Goal: Task Accomplishment & Management: Complete application form

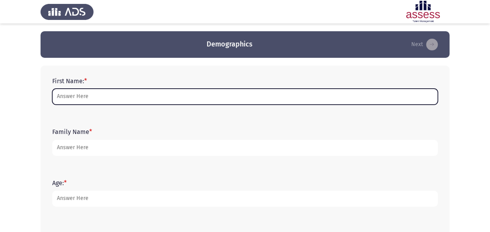
click at [118, 94] on input "First Name: *" at bounding box center [245, 97] width 386 height 16
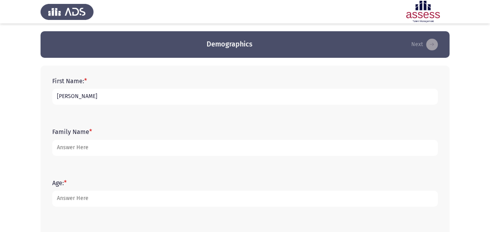
type input "[PERSON_NAME]"
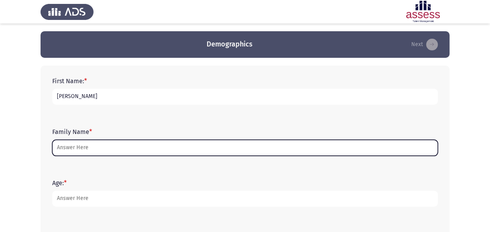
click at [60, 149] on input "Family Name *" at bounding box center [245, 148] width 386 height 16
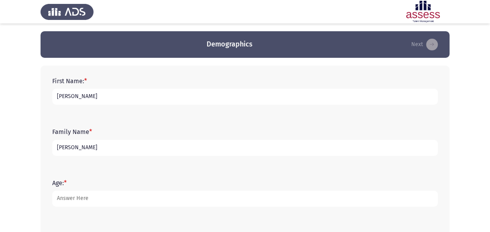
type input "[PERSON_NAME]"
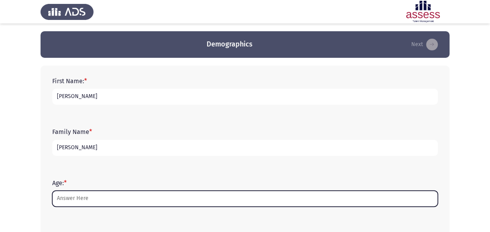
click at [69, 198] on input "Age: *" at bounding box center [245, 198] width 386 height 16
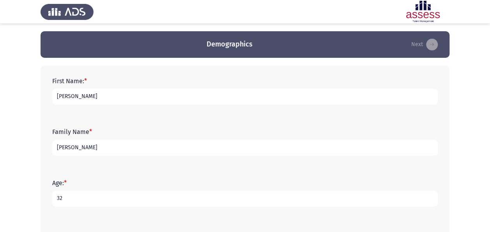
type input "32"
click at [470, 146] on app-assessment-container "Demographics Next First Name: * Lina Family Name * Youssef Age: * 32 Gender: * …" at bounding box center [245, 225] width 490 height 388
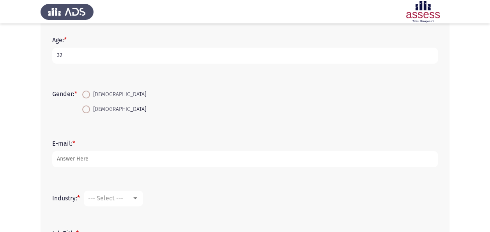
scroll to position [143, 0]
click at [87, 107] on span at bounding box center [86, 109] width 8 height 8
click at [87, 107] on input "[DEMOGRAPHIC_DATA]" at bounding box center [86, 109] width 8 height 8
radio input "true"
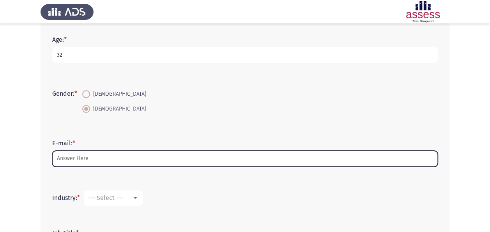
click at [85, 157] on input "E-mail: *" at bounding box center [245, 159] width 386 height 16
type input "m"
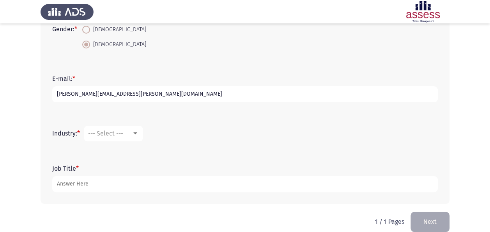
scroll to position [218, 0]
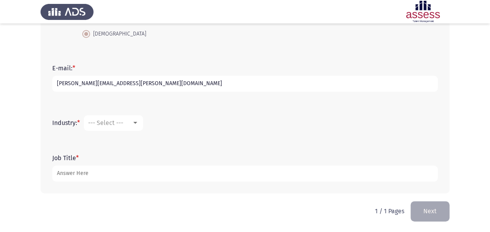
type input "lina.mohamed@evapharma.com"
click at [123, 121] on span "--- Select ---" at bounding box center [105, 122] width 35 height 7
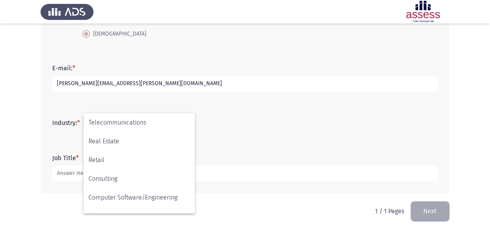
scroll to position [256, 0]
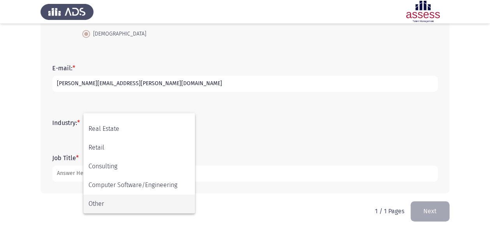
click at [119, 201] on span "Other" at bounding box center [139, 203] width 101 height 19
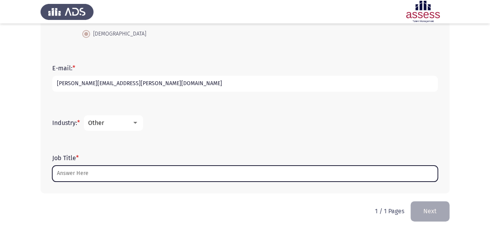
click at [106, 172] on input "Job Title *" at bounding box center [245, 173] width 386 height 16
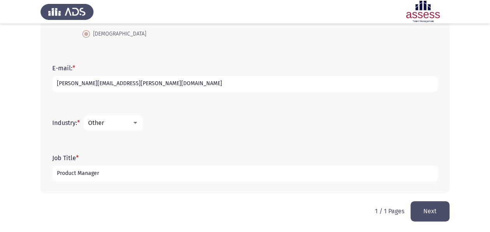
type input "Product Manager"
click at [439, 206] on button "Next" at bounding box center [430, 211] width 39 height 20
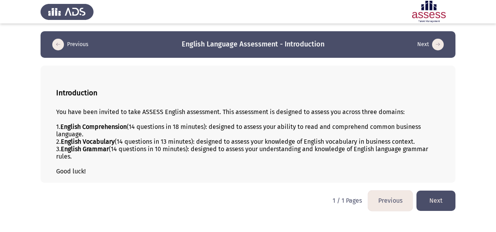
click at [424, 193] on button "Next" at bounding box center [436, 200] width 39 height 20
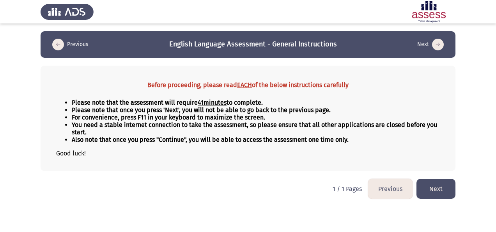
click at [436, 181] on button "Next" at bounding box center [436, 189] width 39 height 20
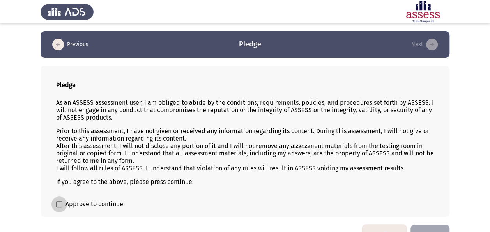
click at [58, 202] on span at bounding box center [59, 204] width 6 height 6
click at [59, 207] on input "Approve to continue" at bounding box center [59, 207] width 0 height 0
checkbox input "true"
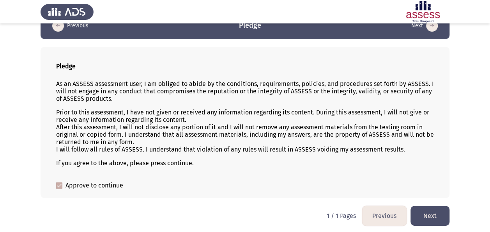
click at [434, 213] on button "Next" at bounding box center [430, 216] width 39 height 20
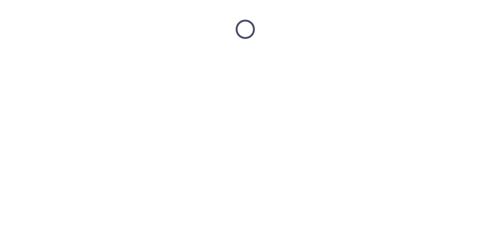
scroll to position [0, 0]
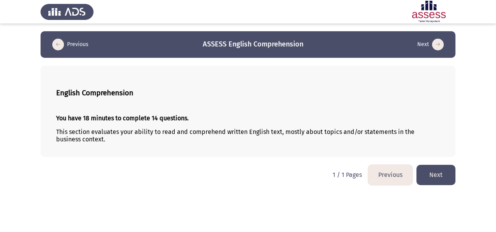
click at [438, 174] on button "Next" at bounding box center [436, 175] width 39 height 20
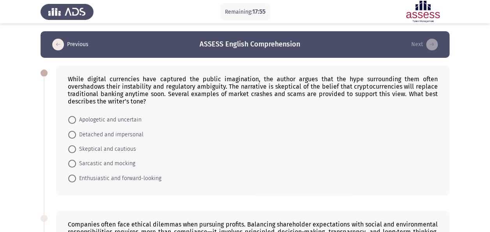
drag, startPoint x: 69, startPoint y: 77, endPoint x: 147, endPoint y: 168, distance: 119.3
click at [147, 168] on div "While digital currencies have captured the public imagination, the author argue…" at bounding box center [253, 130] width 394 height 129
click at [183, 90] on div "While digital currencies have captured the public imagination, the author argue…" at bounding box center [253, 90] width 370 height 30
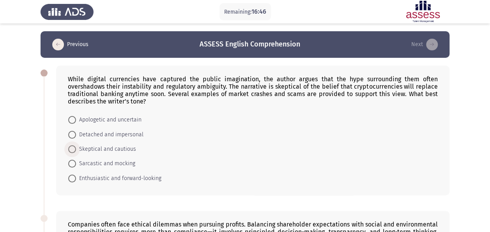
click at [75, 147] on span at bounding box center [72, 149] width 8 height 8
click at [75, 147] on input "Skeptical and cautious" at bounding box center [72, 149] width 8 height 8
radio input "true"
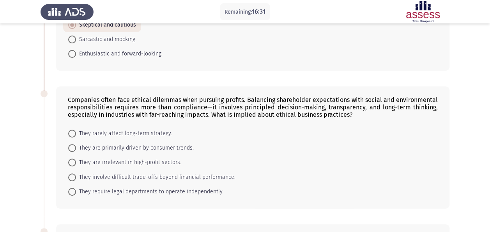
scroll to position [124, 0]
drag, startPoint x: 237, startPoint y: 100, endPoint x: 278, endPoint y: 115, distance: 44.3
click at [278, 115] on div "Companies often face ethical dilemmas when pursuing profits. Balancing sharehol…" at bounding box center [253, 107] width 370 height 22
click at [104, 173] on span "They involve difficult trade-offs beyond financial performance." at bounding box center [156, 176] width 160 height 9
click at [76, 173] on input "They involve difficult trade-offs beyond financial performance." at bounding box center [72, 177] width 8 height 8
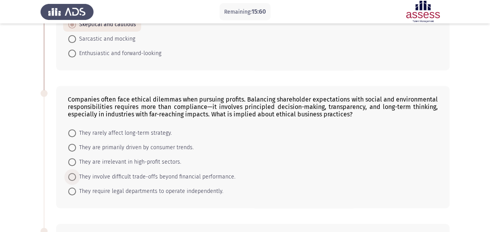
radio input "true"
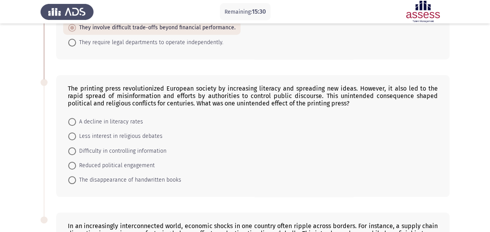
scroll to position [273, 0]
click at [96, 147] on span "Difficulty in controlling information" at bounding box center [121, 150] width 90 height 9
click at [76, 147] on input "Difficulty in controlling information" at bounding box center [72, 151] width 8 height 8
radio input "true"
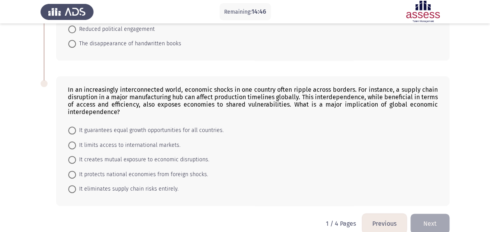
scroll to position [409, 0]
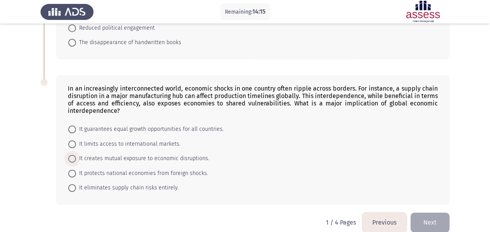
click at [115, 154] on span "It creates mutual exposure to economic disruptions." at bounding box center [142, 158] width 133 height 9
click at [76, 154] on input "It creates mutual exposure to economic disruptions." at bounding box center [72, 158] width 8 height 8
radio input "true"
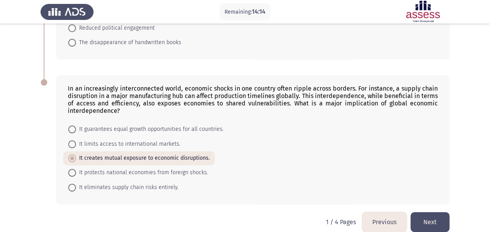
scroll to position [416, 0]
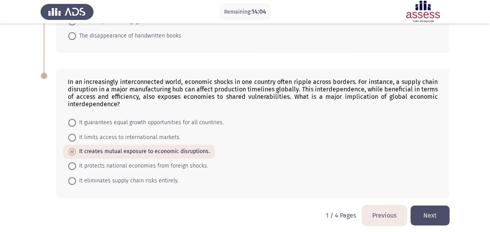
click at [441, 209] on button "Next" at bounding box center [430, 215] width 39 height 20
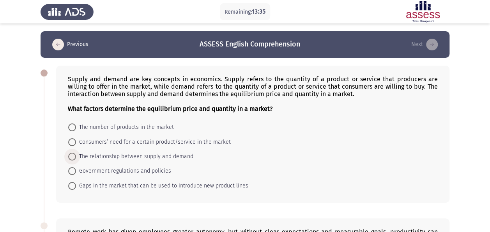
click at [114, 156] on span "The relationship between supply and demand" at bounding box center [134, 156] width 117 height 9
click at [76, 156] on input "The relationship between supply and demand" at bounding box center [72, 156] width 8 height 8
radio input "true"
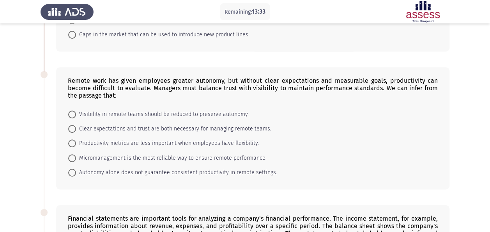
scroll to position [151, 0]
click at [121, 125] on span "Clear expectations and trust are both necessary for managing remote teams." at bounding box center [173, 128] width 195 height 9
click at [76, 125] on input "Clear expectations and trust are both necessary for managing remote teams." at bounding box center [72, 128] width 8 height 8
radio input "true"
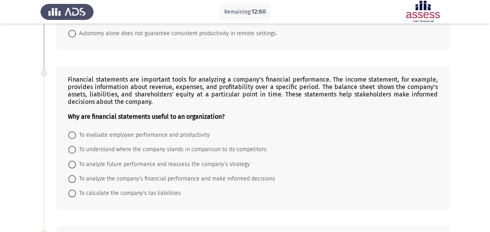
scroll to position [293, 0]
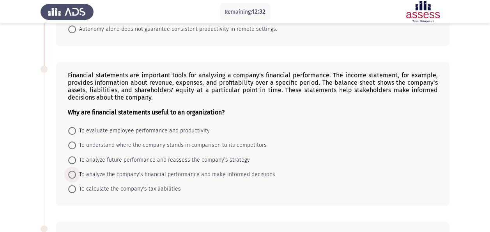
click at [160, 173] on span "To analyze the company's financial performance and make informed decisions" at bounding box center [175, 174] width 199 height 9
click at [76, 173] on input "To analyze the company's financial performance and make informed decisions" at bounding box center [72, 174] width 8 height 8
radio input "true"
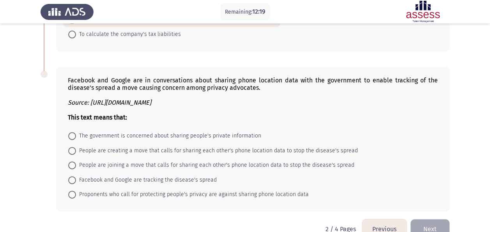
scroll to position [459, 0]
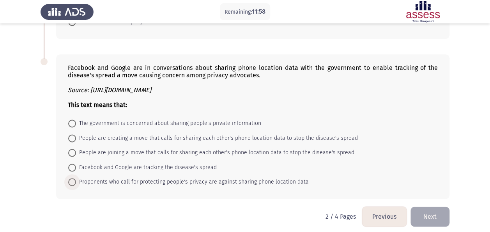
click at [102, 177] on span "Proponents who call for protecting people's privacy are against sharing phone l…" at bounding box center [192, 181] width 233 height 9
click at [76, 178] on input "Proponents who call for protecting people's privacy are against sharing phone l…" at bounding box center [72, 182] width 8 height 8
radio input "true"
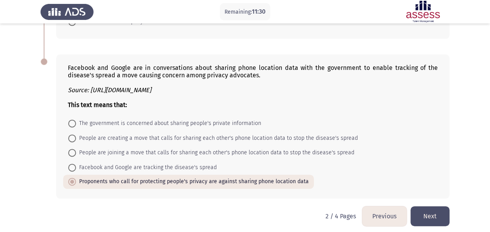
click at [431, 208] on button "Next" at bounding box center [430, 216] width 39 height 20
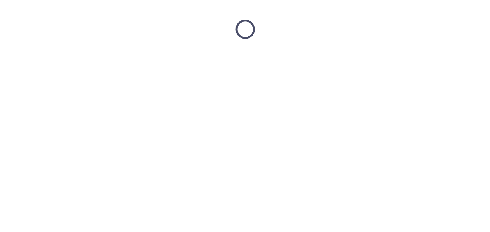
scroll to position [0, 0]
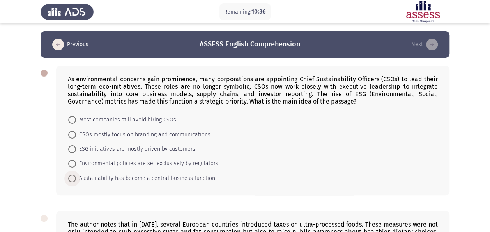
click at [104, 177] on span "Sustainability has become a central business function" at bounding box center [145, 178] width 139 height 9
click at [76, 177] on input "Sustainability has become a central business function" at bounding box center [72, 178] width 8 height 8
radio input "true"
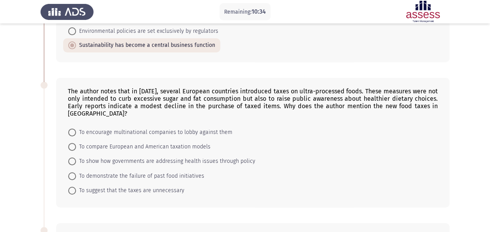
scroll to position [149, 0]
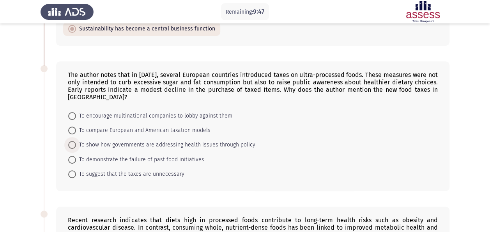
click at [136, 145] on span "To show how governments are addressing health issues through policy" at bounding box center [165, 144] width 179 height 9
click at [76, 145] on input "To show how governments are addressing health issues through policy" at bounding box center [72, 145] width 8 height 8
radio input "true"
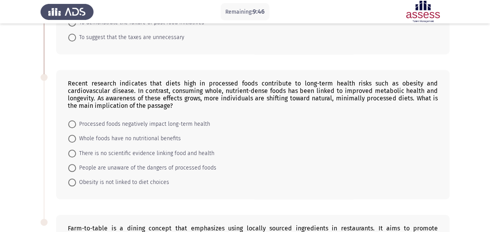
scroll to position [285, 0]
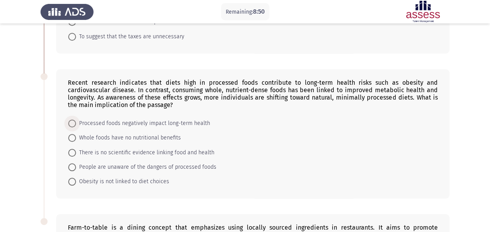
click at [125, 120] on span "Processed foods negatively impact long-term health" at bounding box center [143, 123] width 134 height 9
click at [76, 120] on input "Processed foods negatively impact long-term health" at bounding box center [72, 123] width 8 height 8
radio input "true"
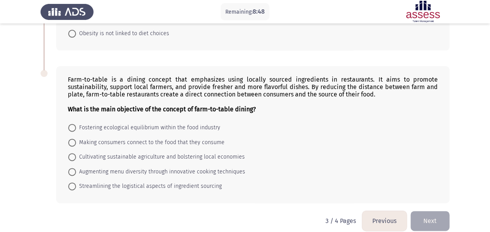
scroll to position [438, 0]
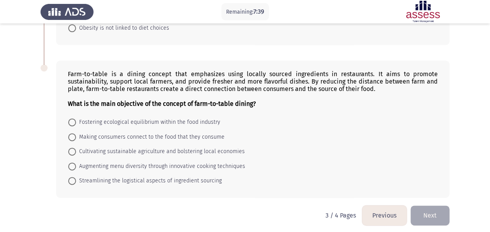
click at [97, 147] on span "Cultivating sustainable agriculture and bolstering local economies" at bounding box center [160, 151] width 169 height 9
click at [76, 147] on input "Cultivating sustainable agriculture and bolstering local economies" at bounding box center [72, 151] width 8 height 8
radio input "true"
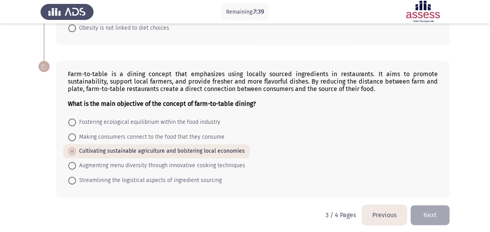
scroll to position [438, 0]
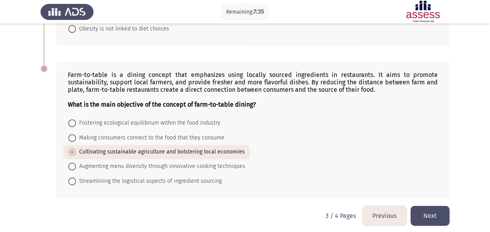
click at [429, 207] on button "Next" at bounding box center [430, 216] width 39 height 20
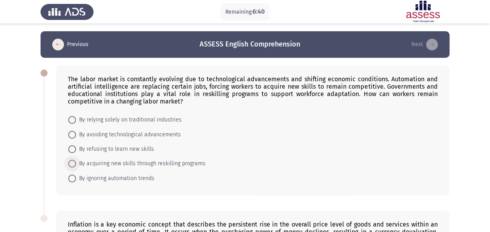
click at [122, 162] on span "By acquiring new skills through reskilling programs" at bounding box center [140, 163] width 129 height 9
click at [76, 162] on input "By acquiring new skills through reskilling programs" at bounding box center [72, 164] width 8 height 8
radio input "true"
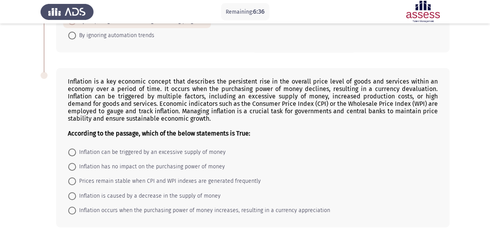
scroll to position [173, 0]
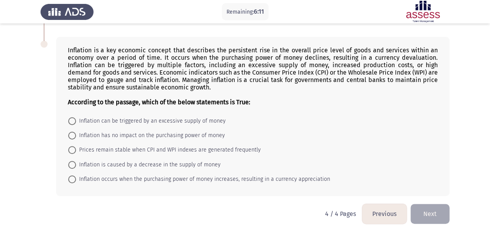
click at [461, 101] on app-assessment-container "Remaining: 6:11 Previous ASSESS English Comprehension Next The labor market is …" at bounding box center [245, 31] width 490 height 346
click at [295, 72] on div "Inflation is a key economic concept that describes the persistent rise in the o…" at bounding box center [253, 75] width 370 height 59
click at [158, 118] on span "Inflation can be triggered by an excessive supply of money" at bounding box center [151, 120] width 150 height 9
click at [76, 118] on input "Inflation can be triggered by an excessive supply of money" at bounding box center [72, 121] width 8 height 8
radio input "true"
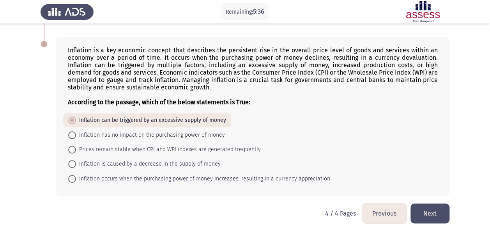
click at [425, 206] on button "Next" at bounding box center [430, 213] width 39 height 20
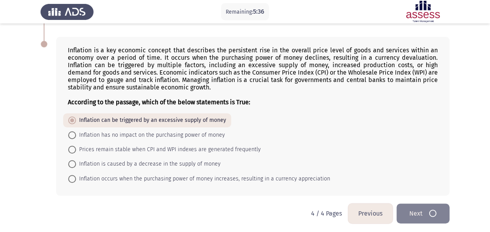
scroll to position [0, 0]
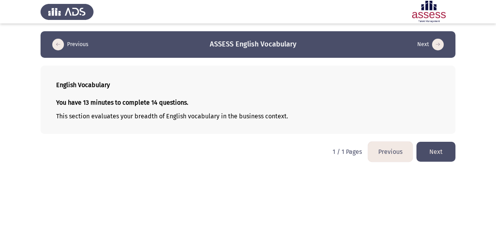
click at [441, 155] on button "Next" at bounding box center [436, 152] width 39 height 20
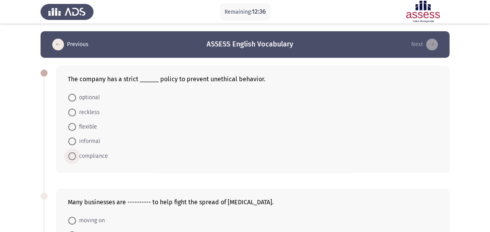
click at [95, 157] on span "compliance" at bounding box center [92, 155] width 32 height 9
click at [76, 157] on input "compliance" at bounding box center [72, 156] width 8 height 8
radio input "true"
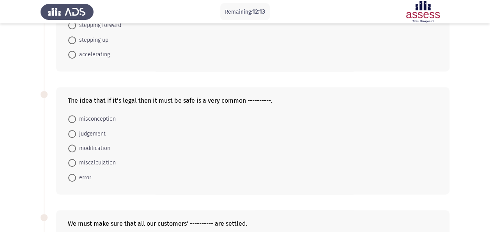
scroll to position [225, 0]
click at [92, 41] on span "stepping up" at bounding box center [92, 38] width 32 height 9
click at [76, 41] on input "stepping up" at bounding box center [72, 39] width 8 height 8
radio input "true"
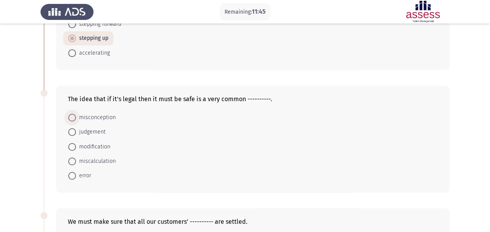
click at [101, 114] on span "misconception" at bounding box center [96, 117] width 40 height 9
click at [76, 114] on input "misconception" at bounding box center [72, 117] width 8 height 8
radio input "true"
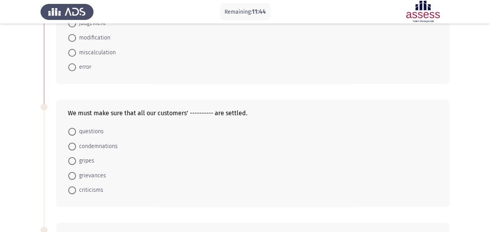
scroll to position [366, 0]
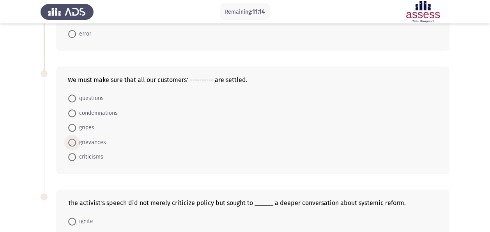
click at [93, 139] on span "grievances" at bounding box center [91, 142] width 30 height 9
click at [76, 139] on input "grievances" at bounding box center [72, 142] width 8 height 8
radio input "true"
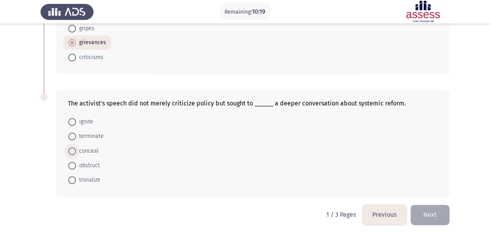
click at [86, 147] on span "conceal" at bounding box center [87, 150] width 23 height 9
click at [76, 147] on input "conceal" at bounding box center [72, 151] width 8 height 8
radio input "true"
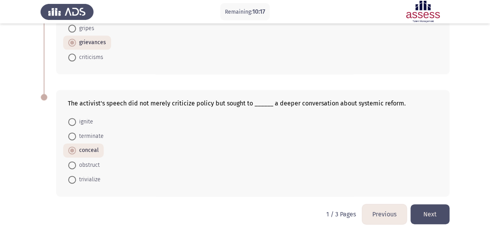
click at [441, 218] on button "Next" at bounding box center [430, 214] width 39 height 20
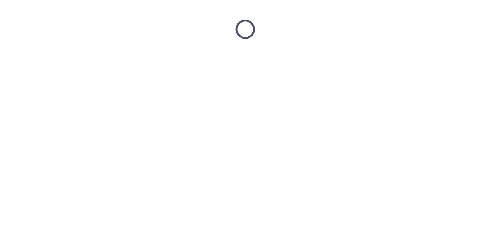
scroll to position [0, 0]
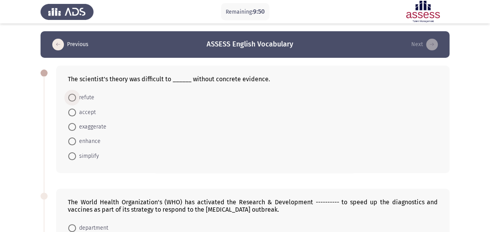
click at [83, 97] on span "refute" at bounding box center [85, 97] width 18 height 9
click at [76, 97] on input "refute" at bounding box center [72, 98] width 8 height 8
radio input "true"
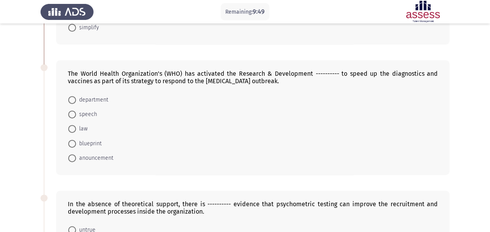
scroll to position [128, 0]
click at [99, 98] on span "department" at bounding box center [92, 99] width 32 height 9
click at [76, 98] on input "department" at bounding box center [72, 100] width 8 height 8
radio input "true"
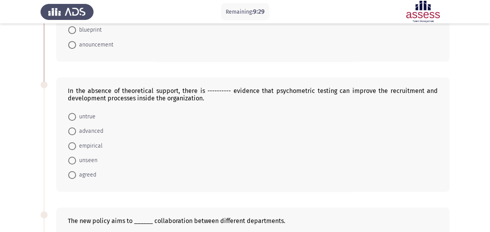
scroll to position [247, 0]
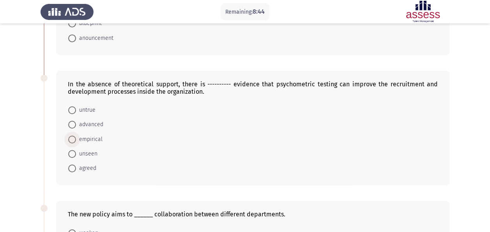
click at [77, 136] on span "empirical" at bounding box center [89, 139] width 27 height 9
click at [76, 136] on input "empirical" at bounding box center [72, 139] width 8 height 8
radio input "true"
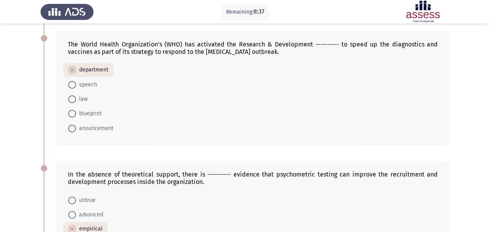
scroll to position [140, 0]
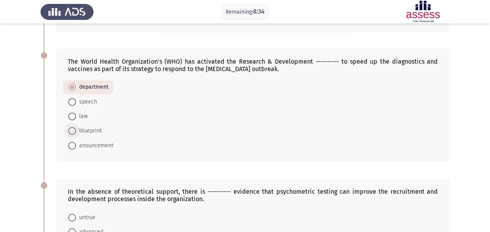
click at [99, 130] on span "blueprint" at bounding box center [89, 130] width 26 height 9
click at [76, 130] on input "blueprint" at bounding box center [72, 131] width 8 height 8
radio input "true"
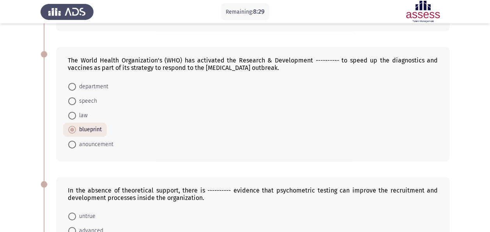
scroll to position [140, 0]
click at [98, 84] on span "department" at bounding box center [92, 86] width 32 height 9
click at [76, 84] on input "department" at bounding box center [72, 87] width 8 height 8
radio input "true"
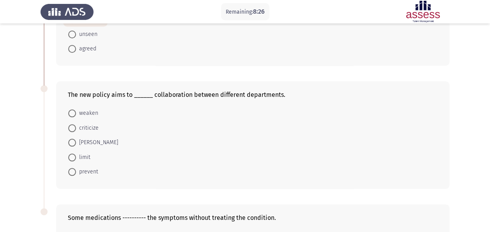
scroll to position [366, 0]
click at [83, 137] on span "foster" at bounding box center [97, 141] width 42 height 9
click at [76, 138] on input "foster" at bounding box center [72, 142] width 8 height 8
radio input "true"
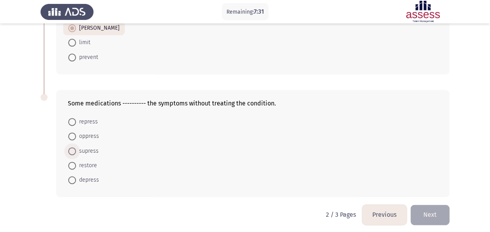
click at [81, 147] on span "supress" at bounding box center [87, 150] width 23 height 9
click at [76, 147] on input "supress" at bounding box center [72, 151] width 8 height 8
radio input "true"
click at [422, 209] on button "Next" at bounding box center [430, 214] width 39 height 20
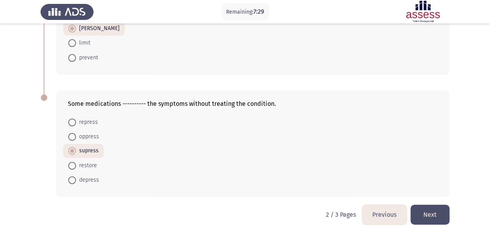
scroll to position [0, 0]
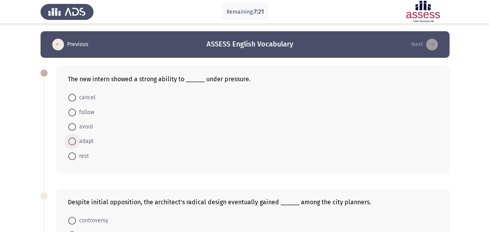
click at [89, 141] on span "adapt" at bounding box center [85, 141] width 18 height 9
click at [76, 141] on input "adapt" at bounding box center [72, 141] width 8 height 8
radio input "true"
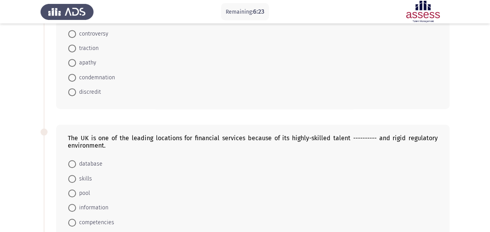
scroll to position [186, 0]
click at [88, 49] on span "traction" at bounding box center [87, 48] width 23 height 9
click at [76, 49] on input "traction" at bounding box center [72, 49] width 8 height 8
radio input "true"
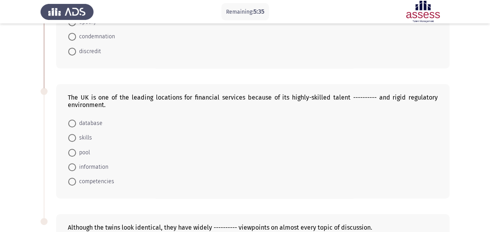
scroll to position [226, 0]
click at [81, 151] on span "pool" at bounding box center [83, 152] width 14 height 9
click at [76, 151] on input "pool" at bounding box center [72, 153] width 8 height 8
radio input "true"
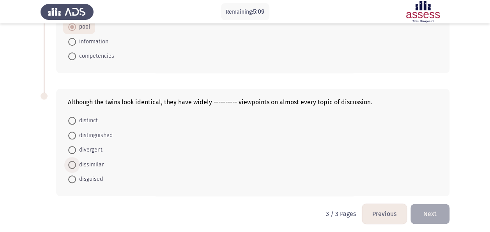
click at [83, 162] on span "dissimilar" at bounding box center [90, 164] width 28 height 9
click at [76, 162] on input "dissimilar" at bounding box center [72, 165] width 8 height 8
radio input "true"
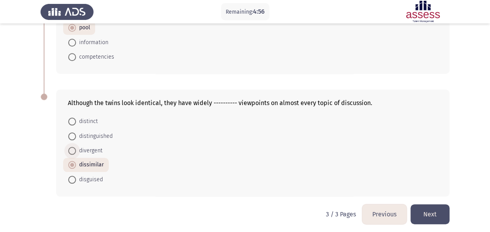
click at [91, 150] on span "divergent" at bounding box center [89, 150] width 27 height 9
click at [76, 150] on input "divergent" at bounding box center [72, 151] width 8 height 8
radio input "true"
click at [431, 207] on button "Next" at bounding box center [430, 214] width 39 height 20
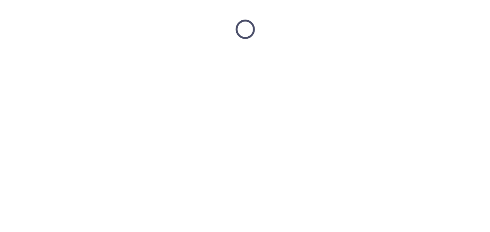
scroll to position [0, 0]
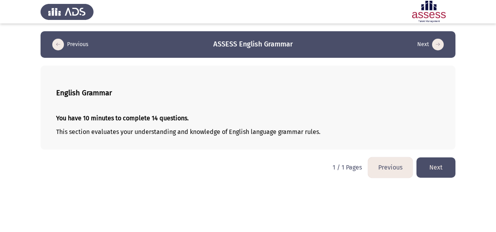
click at [432, 166] on button "Next" at bounding box center [436, 167] width 39 height 20
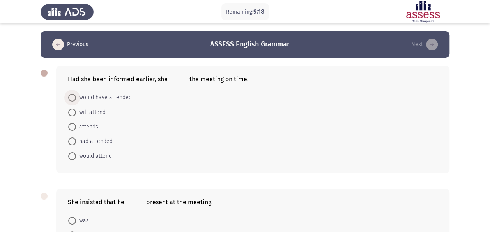
click at [126, 96] on span "would have attended" at bounding box center [104, 97] width 56 height 9
click at [76, 96] on input "would have attended" at bounding box center [72, 98] width 8 height 8
radio input "true"
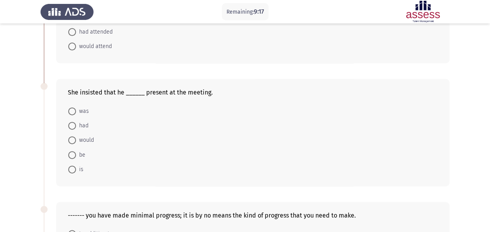
scroll to position [109, 0]
click at [79, 152] on span "be" at bounding box center [80, 154] width 9 height 9
click at [76, 152] on input "be" at bounding box center [72, 155] width 8 height 8
radio input "true"
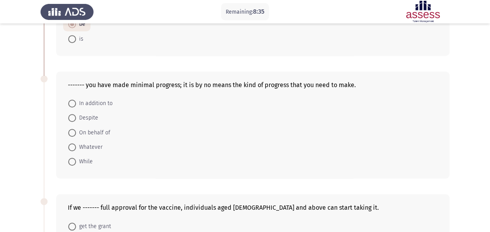
scroll to position [239, 0]
click at [86, 119] on span "Despite" at bounding box center [87, 116] width 22 height 9
click at [76, 119] on input "Despite" at bounding box center [72, 117] width 8 height 8
radio input "true"
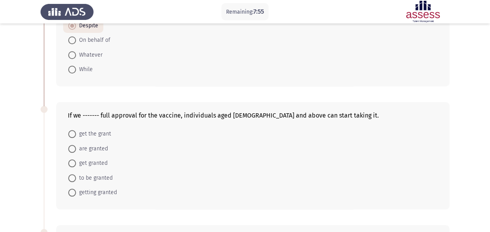
scroll to position [375, 0]
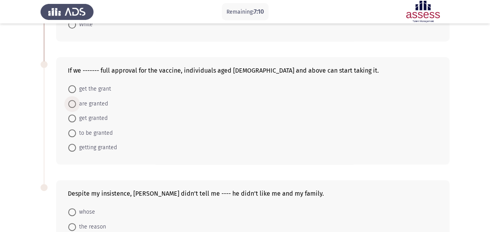
click at [100, 99] on span "are granted" at bounding box center [92, 103] width 32 height 9
click at [76, 100] on input "are granted" at bounding box center [72, 104] width 8 height 8
radio input "true"
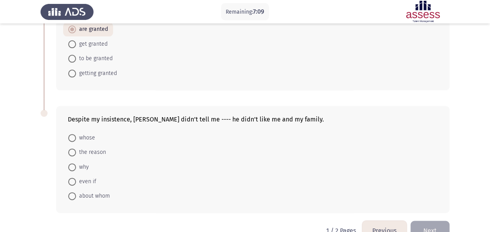
scroll to position [465, 0]
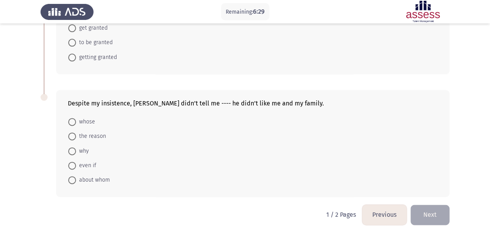
click at [80, 149] on span "why" at bounding box center [82, 150] width 13 height 9
click at [76, 149] on input "why" at bounding box center [72, 151] width 8 height 8
radio input "true"
click at [424, 205] on button "Next" at bounding box center [430, 214] width 39 height 20
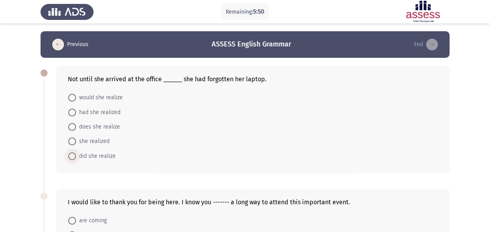
click at [98, 154] on span "did she realize" at bounding box center [96, 155] width 40 height 9
click at [76, 154] on input "did she realize" at bounding box center [72, 156] width 8 height 8
radio input "true"
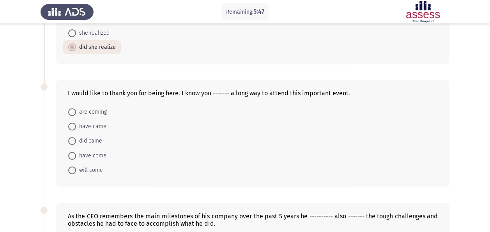
scroll to position [115, 0]
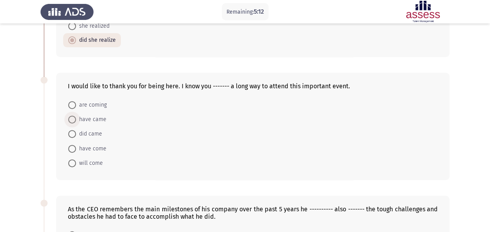
click at [98, 116] on span "have came" at bounding box center [91, 119] width 30 height 9
click at [76, 116] on input "have came" at bounding box center [72, 119] width 8 height 8
radio input "true"
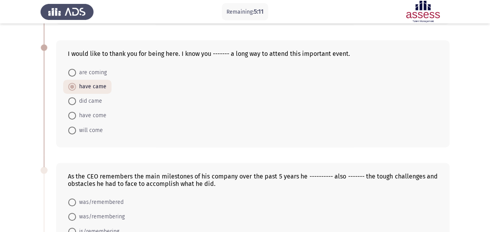
scroll to position [148, 0]
click at [93, 115] on span "have come" at bounding box center [91, 114] width 30 height 9
click at [76, 115] on input "have come" at bounding box center [72, 115] width 8 height 8
radio input "true"
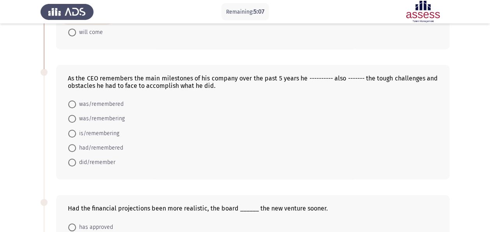
scroll to position [252, 0]
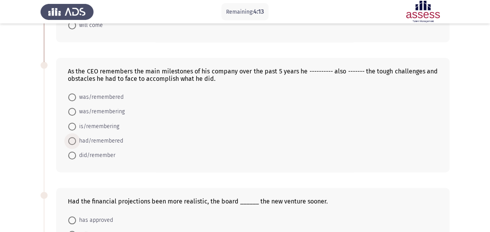
click at [112, 140] on span "had/remembered" at bounding box center [99, 140] width 47 height 9
click at [76, 140] on input "had/remembered" at bounding box center [72, 141] width 8 height 8
radio input "true"
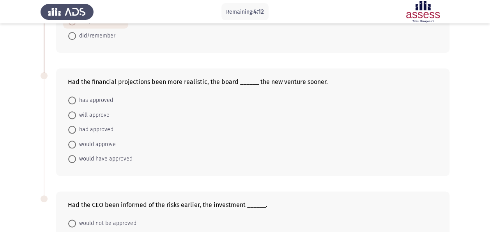
scroll to position [372, 0]
click at [85, 156] on span "would have approved" at bounding box center [104, 158] width 57 height 9
click at [76, 156] on input "would have approved" at bounding box center [72, 158] width 8 height 8
radio input "true"
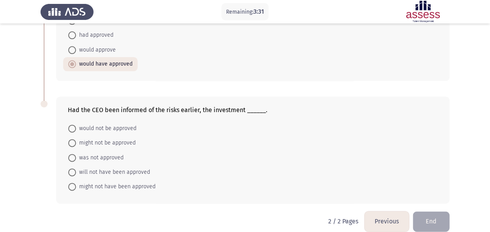
scroll to position [472, 0]
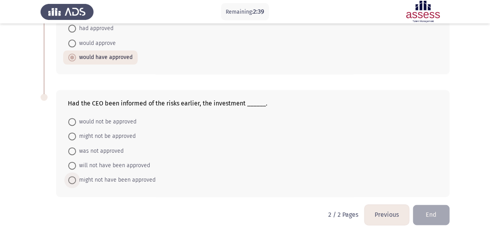
click at [82, 179] on span "might not have been approved" at bounding box center [116, 179] width 80 height 9
click at [76, 179] on input "might not have been approved" at bounding box center [72, 180] width 8 height 8
radio input "true"
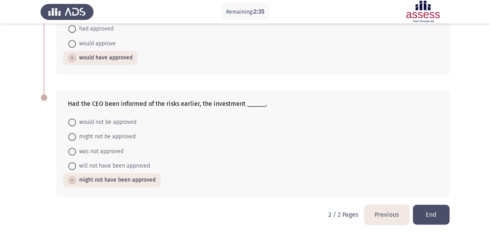
click at [430, 214] on button "End" at bounding box center [431, 214] width 37 height 20
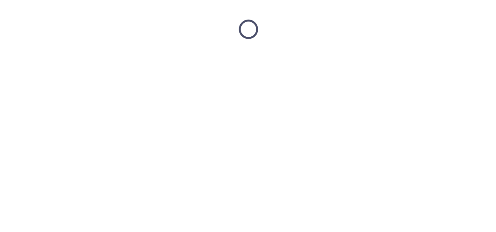
scroll to position [0, 0]
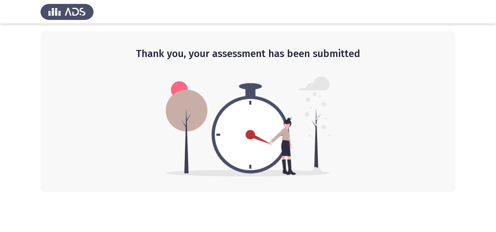
drag, startPoint x: 266, startPoint y: 55, endPoint x: 337, endPoint y: 60, distance: 71.6
click at [337, 60] on h2 "Thank you, your assessment has been submitted" at bounding box center [248, 54] width 384 height 14
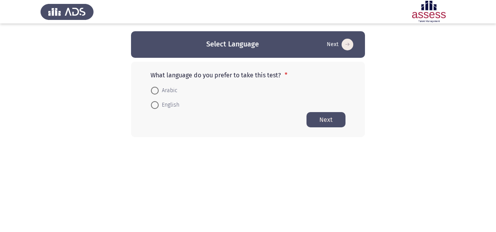
click at [415, 105] on app-language-container "Select Language Next What language do you prefer to take this test? * Arabic En…" at bounding box center [248, 84] width 496 height 106
click at [171, 104] on span "English" at bounding box center [169, 104] width 21 height 9
click at [159, 104] on input "English" at bounding box center [155, 105] width 8 height 8
radio input "true"
click at [323, 122] on button "Next" at bounding box center [326, 119] width 39 height 15
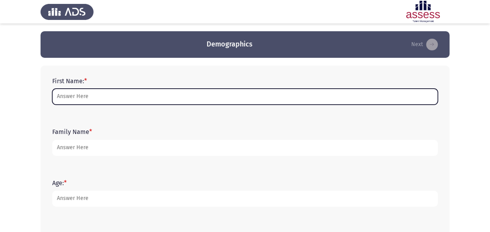
click at [135, 96] on input "First Name: *" at bounding box center [245, 97] width 386 height 16
type input "Lina"
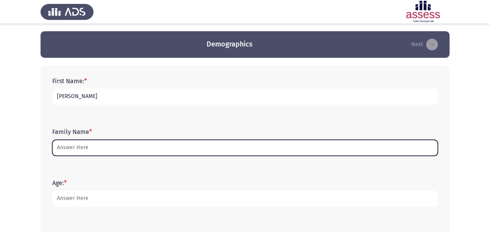
click at [94, 148] on input "Family Name *" at bounding box center [245, 148] width 386 height 16
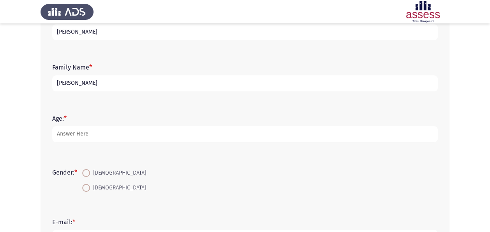
scroll to position [65, 0]
type input "Youssef"
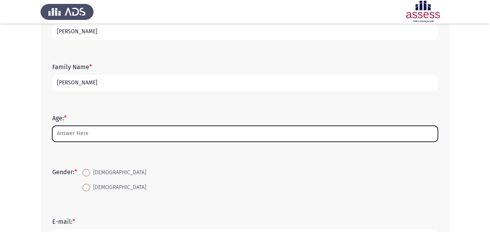
click at [96, 131] on input "Age: *" at bounding box center [245, 134] width 386 height 16
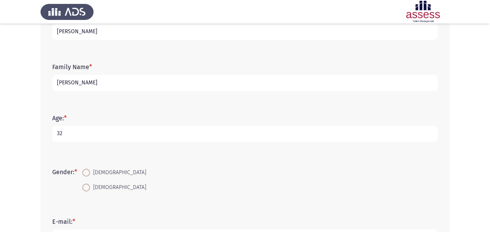
type input "32"
click at [99, 184] on span "Female" at bounding box center [118, 187] width 56 height 9
click at [90, 184] on input "Female" at bounding box center [86, 187] width 8 height 8
radio input "true"
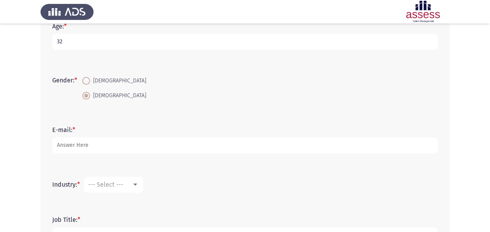
scroll to position [158, 0]
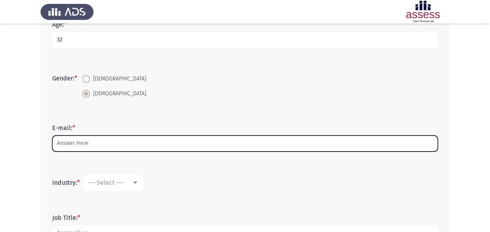
click at [93, 145] on input "E-mail: *" at bounding box center [245, 143] width 386 height 16
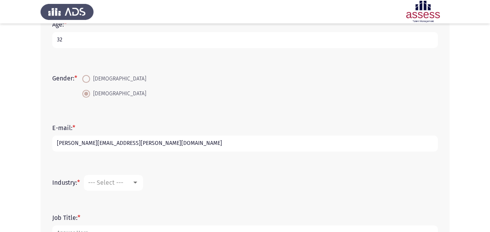
type input "lina.mohamed@evapharma.com"
click at [105, 182] on span "--- Select ---" at bounding box center [105, 182] width 35 height 7
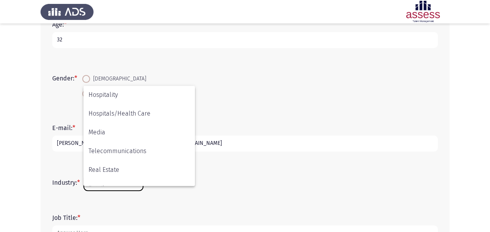
scroll to position [256, 0]
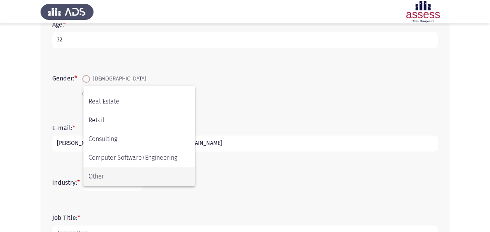
click at [125, 173] on span "Other" at bounding box center [139, 176] width 101 height 19
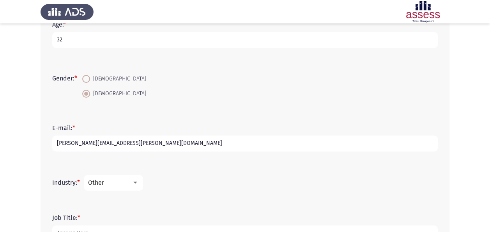
click at [193, 189] on form "Industry: * Other" at bounding box center [245, 183] width 386 height 16
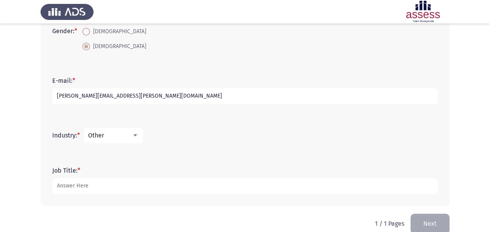
scroll to position [214, 0]
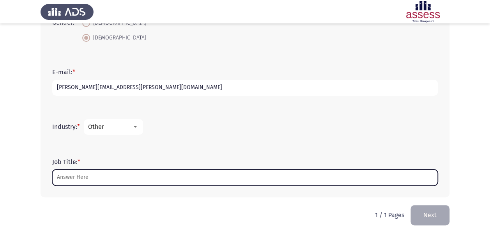
click at [166, 179] on input "Job Title: *" at bounding box center [245, 177] width 386 height 16
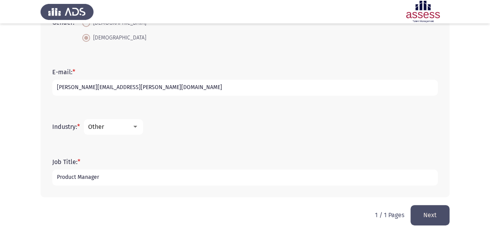
type input "Product Manager"
click at [427, 209] on button "Next" at bounding box center [430, 215] width 39 height 20
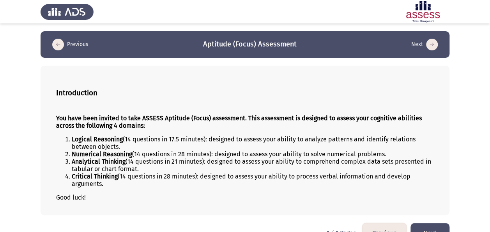
scroll to position [18, 0]
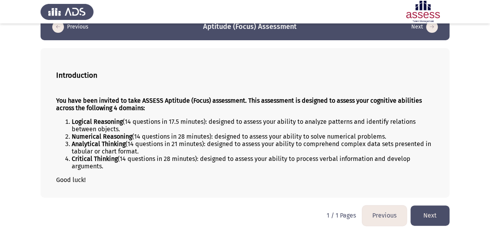
click at [439, 208] on button "Next" at bounding box center [430, 215] width 39 height 20
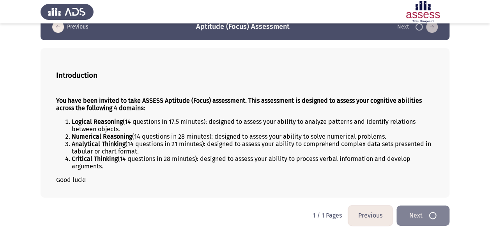
scroll to position [0, 0]
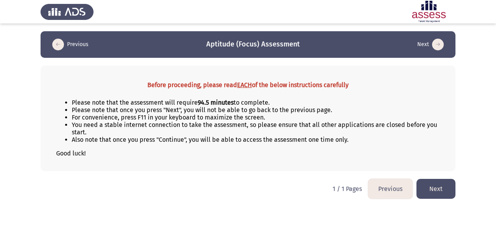
click at [433, 189] on button "Next" at bounding box center [436, 189] width 39 height 20
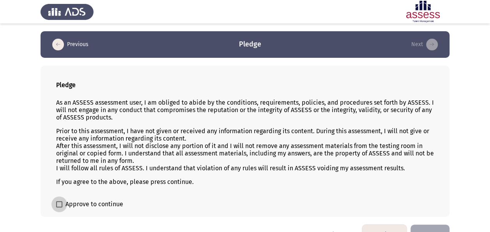
click at [58, 204] on span at bounding box center [59, 204] width 6 height 6
click at [59, 207] on input "Approve to continue" at bounding box center [59, 207] width 0 height 0
checkbox input "true"
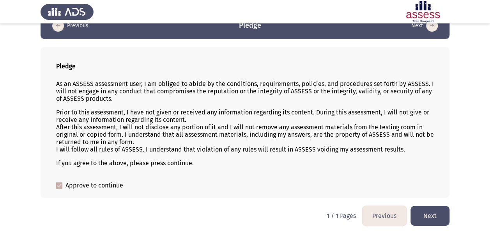
click at [431, 213] on button "Next" at bounding box center [430, 216] width 39 height 20
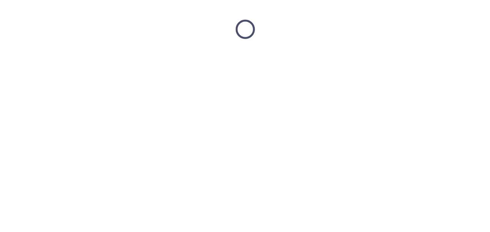
scroll to position [0, 0]
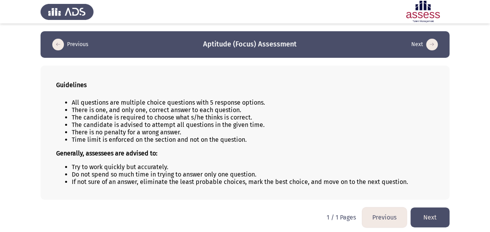
click at [431, 213] on button "Next" at bounding box center [430, 217] width 39 height 20
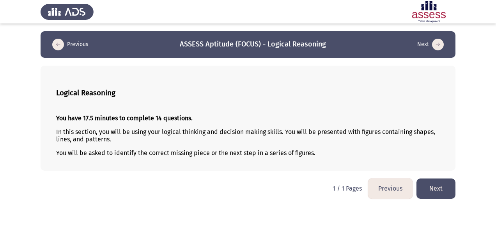
click at [431, 206] on html "Previous ASSESS Aptitude (FOCUS) - Logical Reasoning Next Logical Reasoning You…" at bounding box center [248, 103] width 496 height 206
click at [436, 182] on button "Next" at bounding box center [436, 188] width 39 height 20
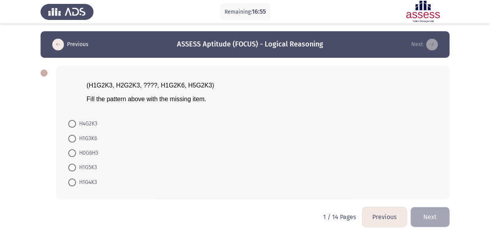
click at [261, 186] on form "H4G2K3 H1G3K6 H0G6H3 H1G5K3 H1G4K3" at bounding box center [253, 152] width 370 height 73
click at [89, 152] on span "H0G6H3" at bounding box center [87, 152] width 22 height 9
click at [76, 152] on input "H0G6H3" at bounding box center [72, 153] width 8 height 8
radio input "true"
click at [431, 219] on button "Next" at bounding box center [430, 216] width 39 height 20
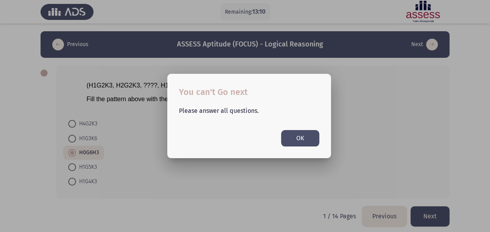
click at [310, 140] on button "OK" at bounding box center [300, 138] width 38 height 16
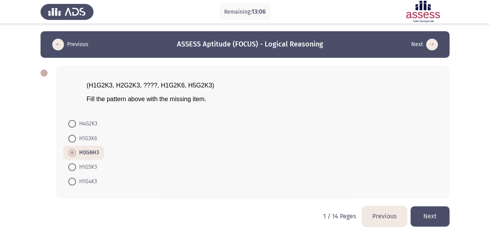
click at [310, 140] on form "H4G2K3 H1G3K6 H0G6H3 H1G5K3 H1G4K3" at bounding box center [253, 152] width 370 height 72
click at [427, 212] on button "Next" at bounding box center [430, 216] width 39 height 20
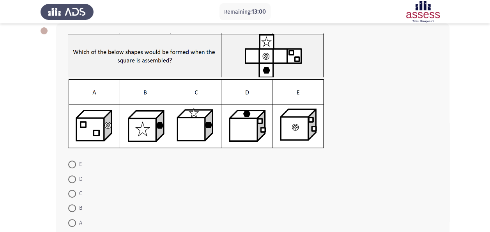
scroll to position [42, 0]
click at [75, 193] on span at bounding box center [72, 194] width 8 height 8
click at [75, 193] on input "C" at bounding box center [72, 194] width 8 height 8
radio input "true"
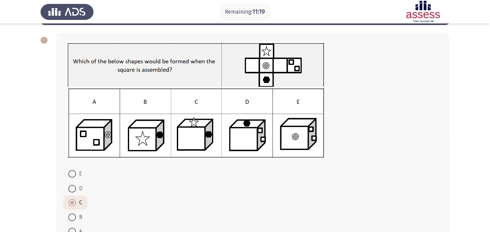
scroll to position [32, 0]
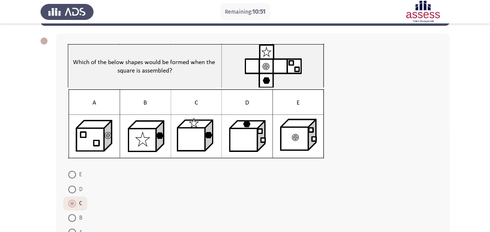
click at [192, 119] on img at bounding box center [196, 123] width 256 height 69
click at [72, 188] on span at bounding box center [72, 189] width 8 height 8
click at [72, 188] on input "D" at bounding box center [72, 189] width 8 height 8
radio input "true"
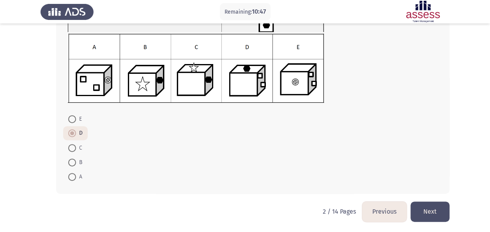
click at [429, 211] on button "Next" at bounding box center [430, 211] width 39 height 20
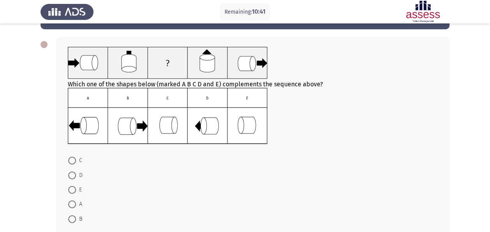
scroll to position [28, 0]
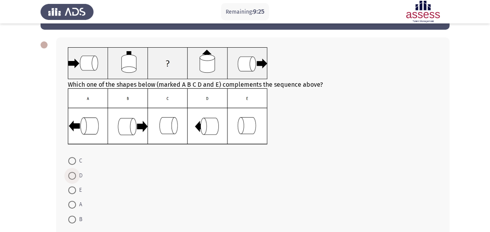
click at [73, 177] on span at bounding box center [72, 176] width 8 height 8
click at [73, 177] on input "D" at bounding box center [72, 176] width 8 height 8
radio input "true"
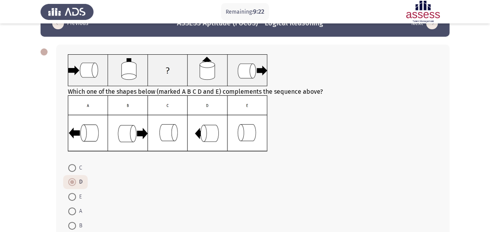
scroll to position [21, 0]
click at [80, 195] on span "E" at bounding box center [79, 195] width 6 height 9
click at [76, 195] on input "E" at bounding box center [72, 196] width 8 height 8
radio input "true"
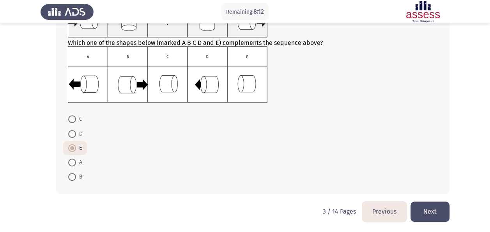
click at [432, 205] on button "Next" at bounding box center [430, 211] width 39 height 20
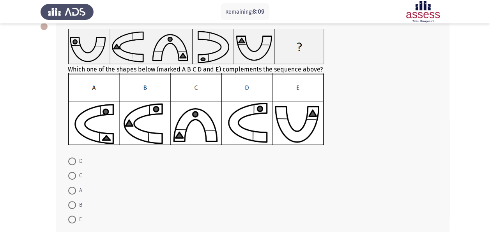
scroll to position [46, 0]
click at [379, 65] on div at bounding box center [253, 47] width 370 height 37
click at [74, 190] on span at bounding box center [72, 191] width 8 height 8
click at [74, 190] on input "A" at bounding box center [72, 191] width 8 height 8
radio input "true"
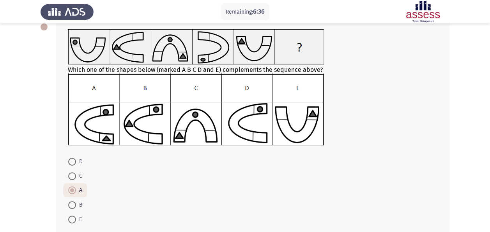
scroll to position [89, 0]
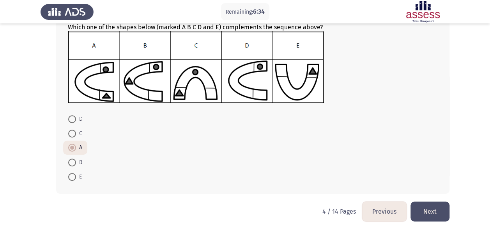
click at [440, 210] on button "Next" at bounding box center [430, 211] width 39 height 20
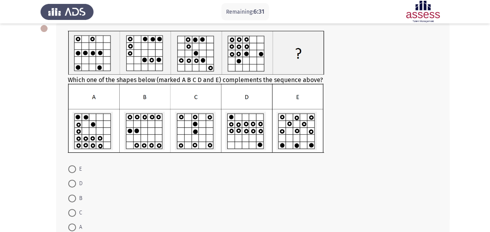
scroll to position [45, 0]
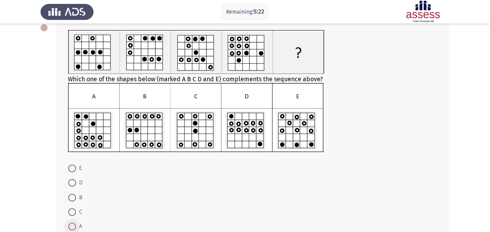
click at [75, 229] on label "A" at bounding box center [75, 226] width 14 height 9
click at [75, 229] on input "A" at bounding box center [72, 226] width 8 height 8
radio input "true"
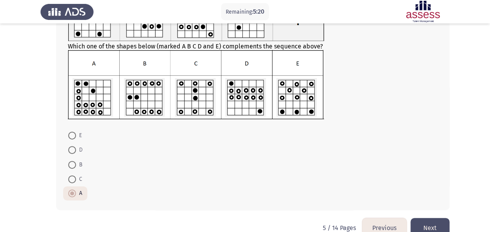
click at [433, 223] on button "Next" at bounding box center [430, 228] width 39 height 20
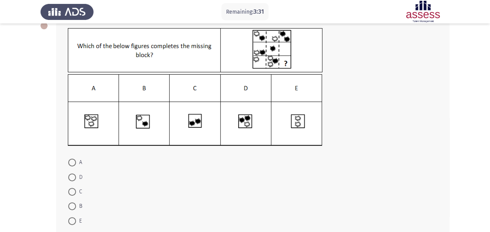
scroll to position [37, 0]
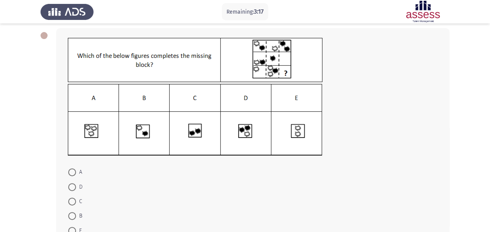
click at [273, 62] on img at bounding box center [195, 60] width 255 height 44
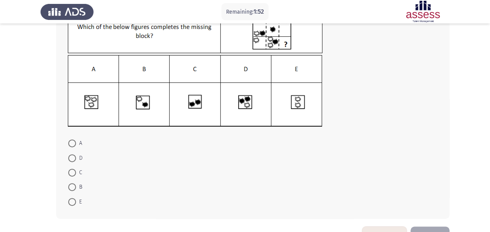
scroll to position [67, 0]
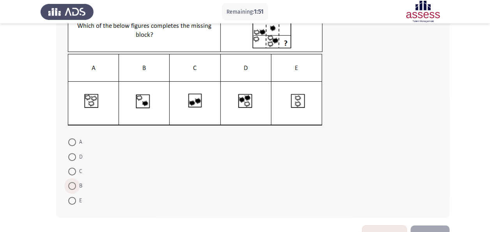
click at [73, 185] on span at bounding box center [72, 186] width 8 height 8
click at [73, 185] on input "B" at bounding box center [72, 186] width 8 height 8
radio input "true"
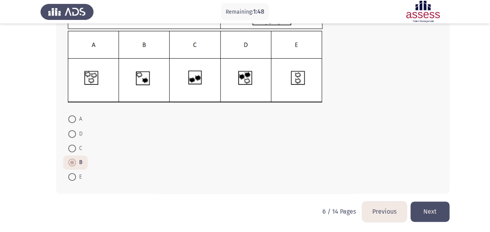
click at [425, 214] on button "Next" at bounding box center [430, 211] width 39 height 20
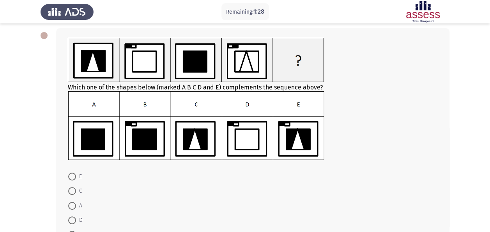
scroll to position [38, 0]
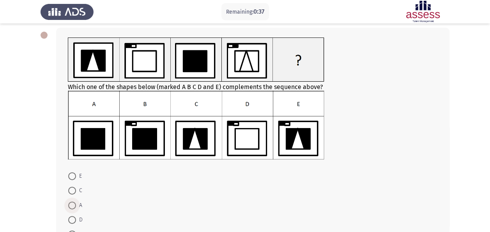
click at [72, 206] on span at bounding box center [72, 205] width 8 height 8
click at [72, 206] on input "A" at bounding box center [72, 205] width 8 height 8
radio input "true"
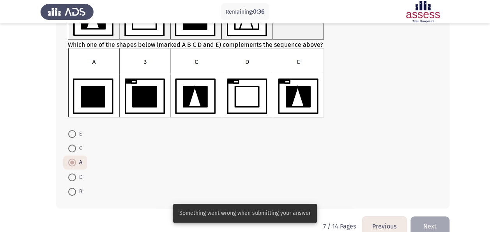
scroll to position [95, 0]
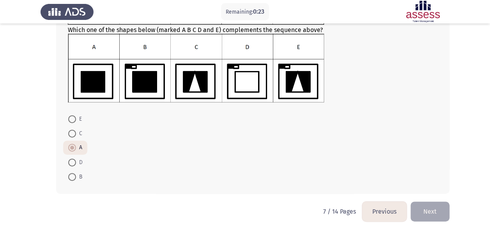
click at [296, 135] on form "E C A D B" at bounding box center [253, 147] width 370 height 72
click at [436, 210] on button "Next" at bounding box center [430, 211] width 39 height 20
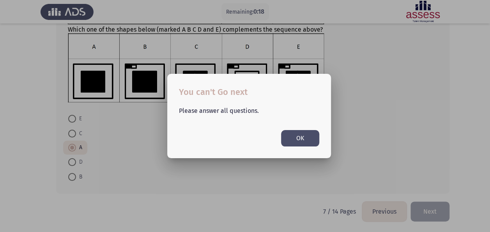
click at [294, 137] on button "OK" at bounding box center [300, 138] width 38 height 16
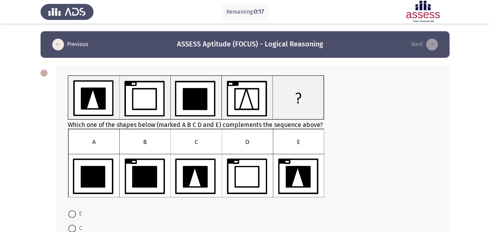
scroll to position [95, 0]
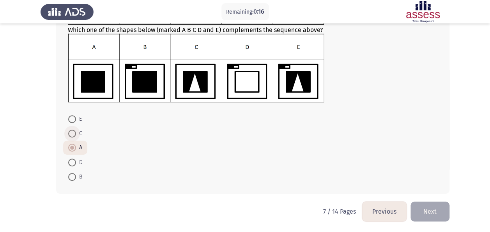
click at [75, 131] on span at bounding box center [72, 133] width 8 height 8
click at [75, 131] on input "C" at bounding box center [72, 133] width 8 height 8
radio input "true"
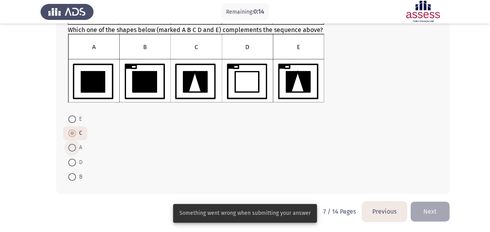
click at [75, 147] on span at bounding box center [72, 148] width 8 height 8
click at [75, 147] on input "A" at bounding box center [72, 148] width 8 height 8
radio input "true"
click at [436, 215] on button "Next" at bounding box center [430, 211] width 39 height 20
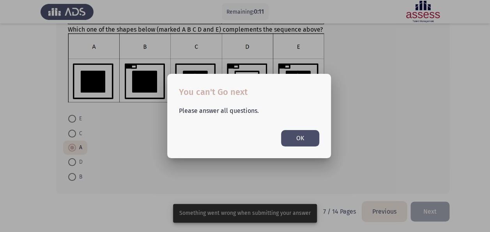
click at [293, 134] on button "OK" at bounding box center [300, 138] width 38 height 16
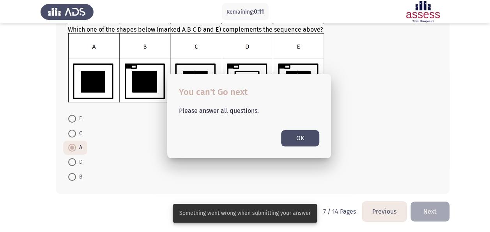
scroll to position [95, 0]
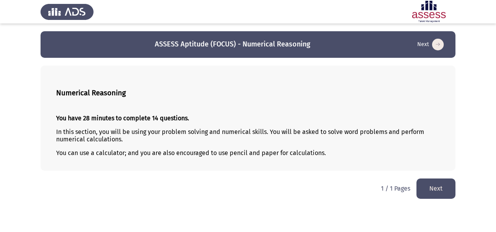
click at [433, 183] on button "Next" at bounding box center [436, 188] width 39 height 20
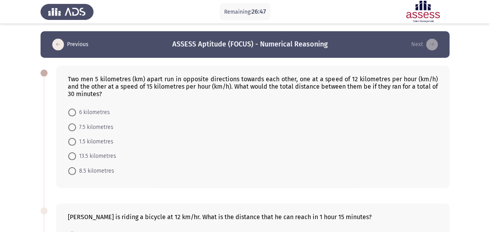
click at [72, 156] on span at bounding box center [72, 156] width 8 height 8
click at [72, 156] on input "13.5 kilometres" at bounding box center [72, 156] width 8 height 8
radio input "true"
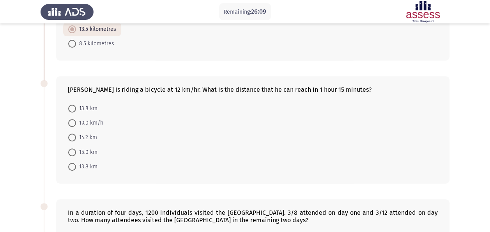
scroll to position [129, 0]
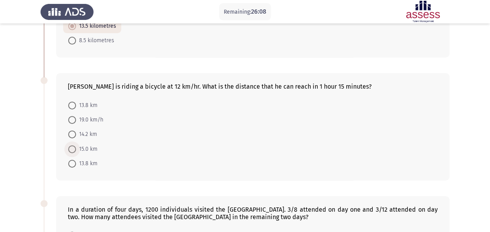
click at [90, 148] on span "15.0 km" at bounding box center [86, 148] width 21 height 9
click at [76, 148] on input "15.0 km" at bounding box center [72, 149] width 8 height 8
radio input "true"
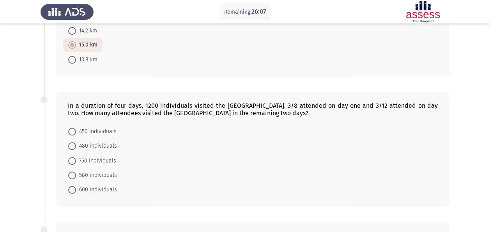
scroll to position [233, 0]
click at [101, 156] on span "750 individuals" at bounding box center [96, 160] width 40 height 9
click at [76, 156] on input "750 individuals" at bounding box center [72, 160] width 8 height 8
radio input "true"
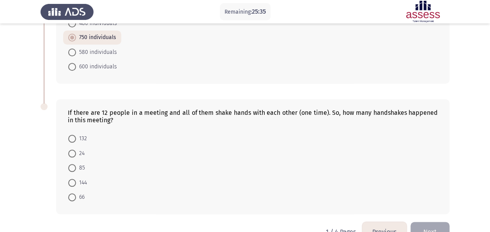
scroll to position [363, 0]
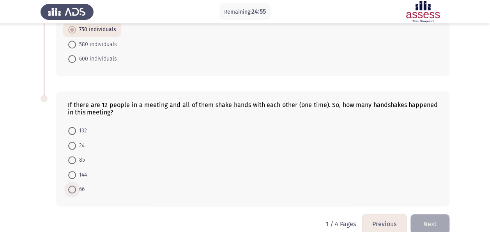
click at [82, 185] on span "66" at bounding box center [80, 188] width 9 height 9
click at [76, 185] on input "66" at bounding box center [72, 189] width 8 height 8
radio input "true"
click at [433, 216] on button "Next" at bounding box center [430, 223] width 39 height 20
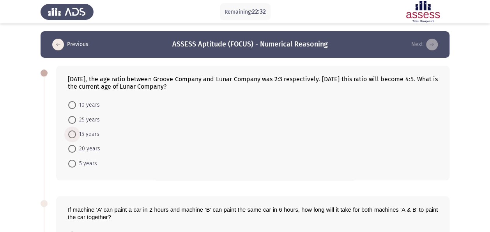
click at [94, 135] on span "15 years" at bounding box center [87, 133] width 23 height 9
click at [76, 135] on input "15 years" at bounding box center [72, 134] width 8 height 8
radio input "true"
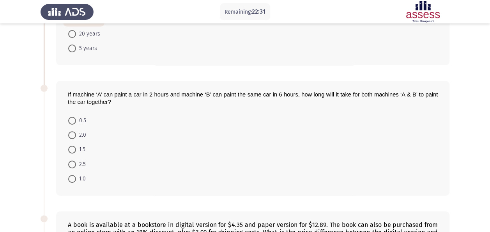
scroll to position [115, 0]
click at [81, 148] on span "1.5" at bounding box center [80, 148] width 9 height 9
click at [76, 148] on input "1.5" at bounding box center [72, 149] width 8 height 8
radio input "true"
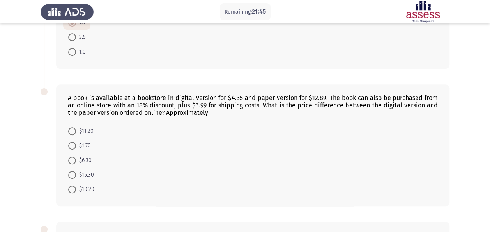
scroll to position [241, 0]
click at [90, 184] on span "$10.20" at bounding box center [85, 188] width 18 height 9
click at [76, 185] on input "$10.20" at bounding box center [72, 189] width 8 height 8
radio input "true"
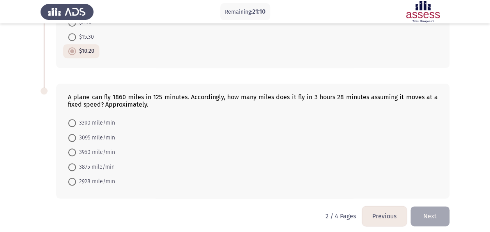
scroll to position [379, 0]
click at [99, 134] on span "3095 mile/min" at bounding box center [95, 137] width 39 height 9
click at [76, 134] on input "3095 mile/min" at bounding box center [72, 137] width 8 height 8
radio input "true"
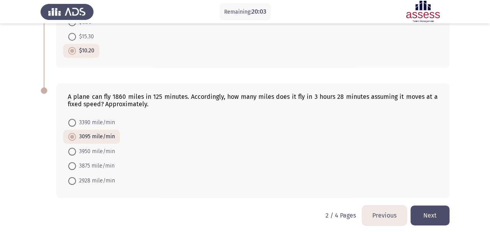
click at [423, 210] on button "Next" at bounding box center [430, 215] width 39 height 20
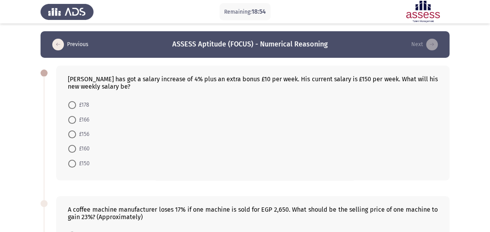
click at [86, 117] on span "£166" at bounding box center [82, 119] width 13 height 9
click at [76, 117] on input "£166" at bounding box center [72, 120] width 8 height 8
radio input "true"
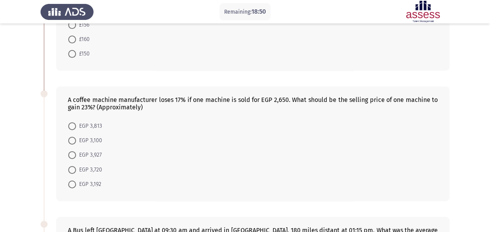
scroll to position [113, 0]
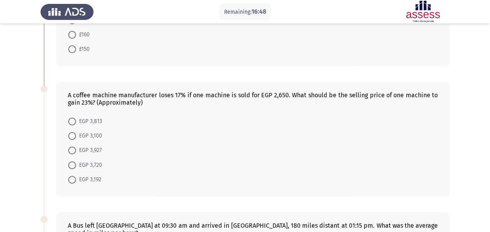
click at [99, 147] on span "EGP 3,927" at bounding box center [89, 149] width 26 height 9
click at [76, 147] on input "EGP 3,927" at bounding box center [72, 150] width 8 height 8
radio input "true"
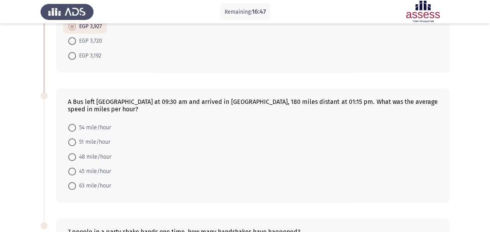
scroll to position [243, 0]
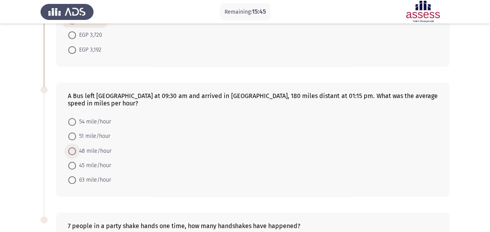
click at [97, 146] on span "48 mile/hour" at bounding box center [93, 150] width 35 height 9
click at [76, 147] on input "48 mile/hour" at bounding box center [72, 151] width 8 height 8
radio input "true"
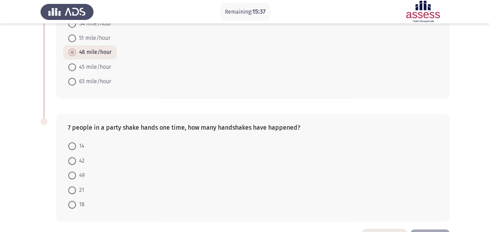
scroll to position [358, 0]
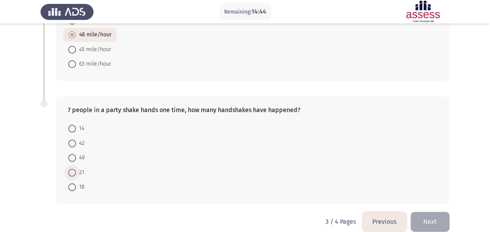
click at [72, 168] on span at bounding box center [72, 172] width 8 height 8
click at [72, 168] on input "21" at bounding box center [72, 172] width 8 height 8
radio input "true"
click at [427, 211] on button "Next" at bounding box center [430, 221] width 39 height 20
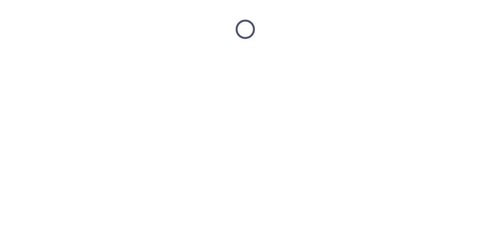
scroll to position [0, 0]
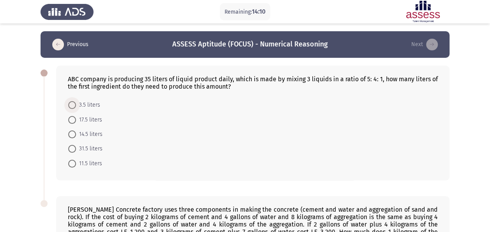
click at [94, 104] on span "3.5 liters" at bounding box center [88, 104] width 24 height 9
click at [76, 104] on input "3.5 liters" at bounding box center [72, 105] width 8 height 8
radio input "true"
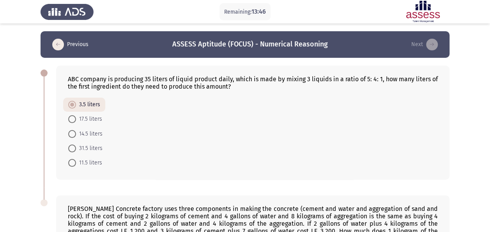
click at [98, 120] on span "17.5 liters" at bounding box center [89, 118] width 26 height 9
click at [76, 120] on input "17.5 liters" at bounding box center [72, 119] width 8 height 8
radio input "true"
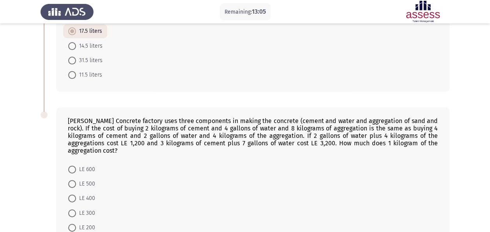
scroll to position [129, 0]
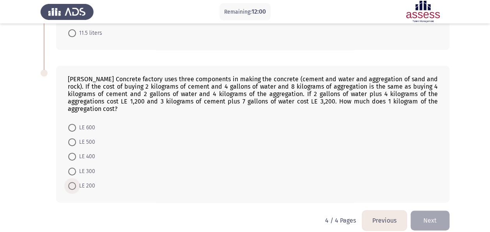
click at [89, 181] on span "LE 200" at bounding box center [85, 185] width 19 height 9
click at [76, 182] on input "LE 200" at bounding box center [72, 186] width 8 height 8
radio input "true"
click at [440, 210] on button "Next" at bounding box center [430, 220] width 39 height 20
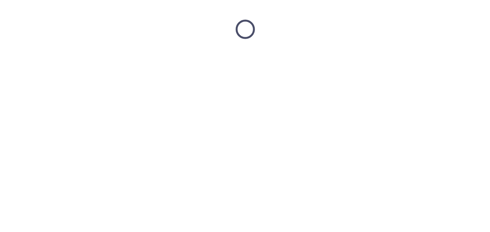
scroll to position [0, 0]
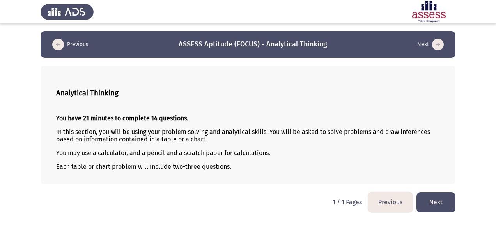
click at [435, 204] on button "Next" at bounding box center [436, 202] width 39 height 20
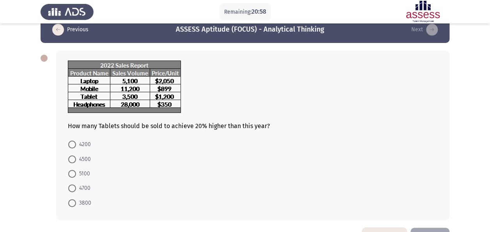
scroll to position [14, 0]
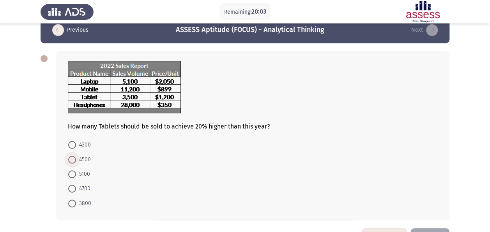
click at [89, 159] on span "4500" at bounding box center [83, 159] width 15 height 9
click at [76, 159] on input "4500" at bounding box center [72, 160] width 8 height 8
radio input "true"
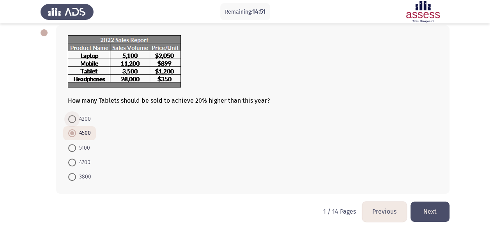
click at [84, 120] on span "4200" at bounding box center [83, 118] width 15 height 9
click at [76, 120] on input "4200" at bounding box center [72, 119] width 8 height 8
radio input "true"
click at [424, 217] on button "Next" at bounding box center [430, 211] width 39 height 20
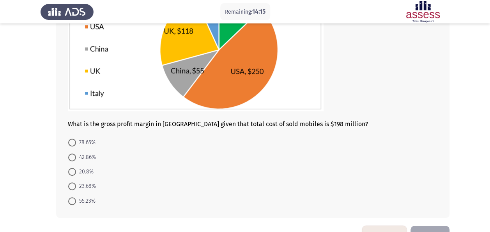
scroll to position [103, 0]
click at [88, 172] on span "20.8%" at bounding box center [85, 171] width 18 height 9
click at [76, 172] on input "20.8%" at bounding box center [72, 171] width 8 height 8
radio input "true"
click at [440, 229] on button "Next" at bounding box center [430, 234] width 39 height 20
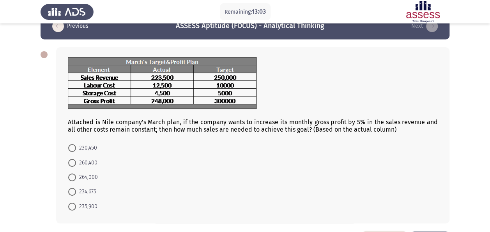
scroll to position [18, 0]
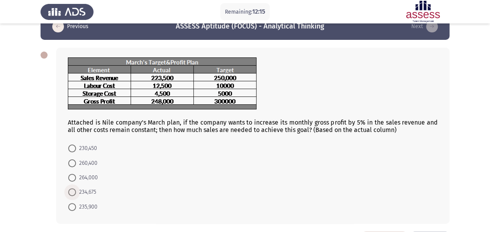
click at [91, 192] on span "234,675" at bounding box center [86, 191] width 20 height 9
click at [76, 192] on input "234,675" at bounding box center [72, 192] width 8 height 8
radio input "true"
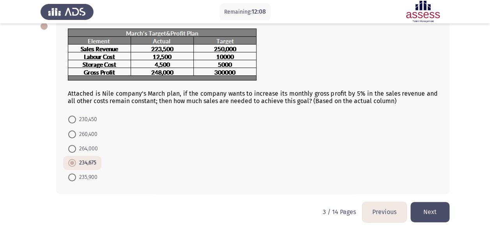
click at [422, 205] on button "Next" at bounding box center [430, 212] width 39 height 20
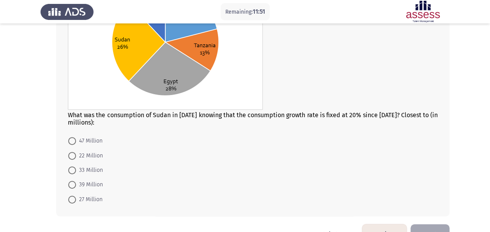
scroll to position [137, 0]
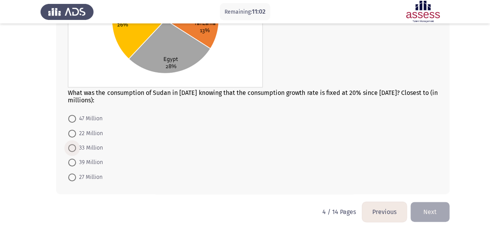
click at [86, 149] on span "33 Million" at bounding box center [89, 147] width 27 height 9
click at [76, 149] on input "33 Million" at bounding box center [72, 148] width 8 height 8
radio input "true"
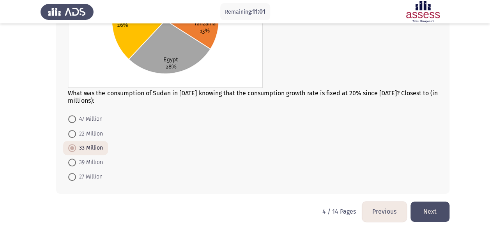
click at [424, 212] on button "Next" at bounding box center [430, 211] width 39 height 20
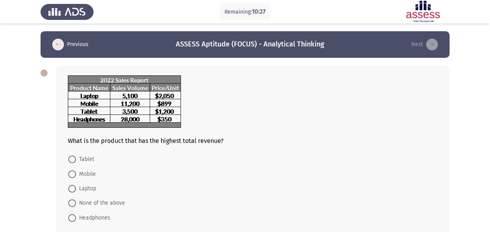
scroll to position [41, 0]
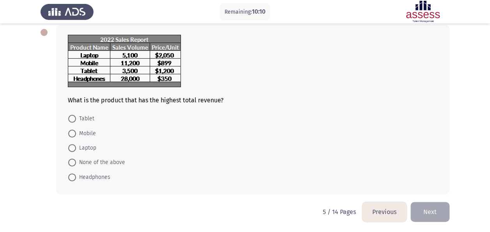
click at [85, 144] on span "Laptop" at bounding box center [86, 147] width 20 height 9
click at [76, 144] on input "Laptop" at bounding box center [72, 148] width 8 height 8
radio input "true"
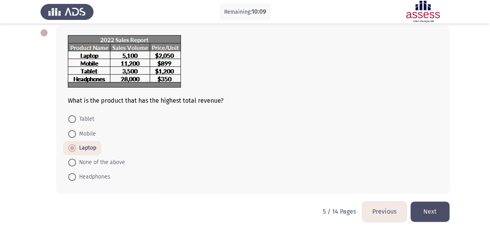
click at [437, 211] on button "Next" at bounding box center [430, 211] width 39 height 20
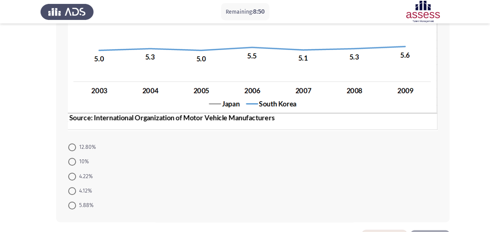
scroll to position [188, 0]
click at [88, 188] on span "4.12%" at bounding box center [84, 190] width 16 height 9
click at [76, 188] on input "4.12%" at bounding box center [72, 190] width 8 height 8
radio input "true"
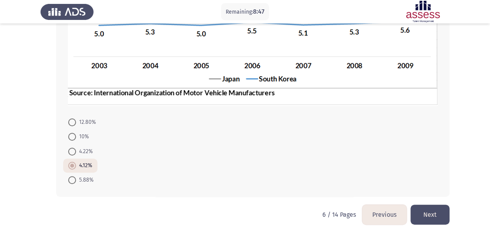
scroll to position [213, 0]
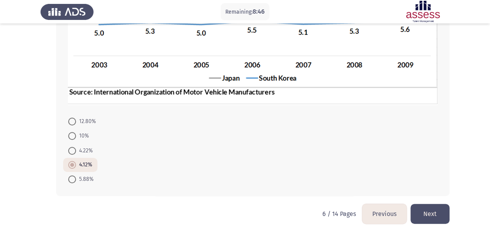
click at [438, 217] on button "Next" at bounding box center [430, 214] width 39 height 20
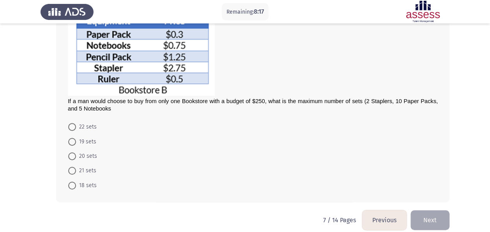
scroll to position [152, 0]
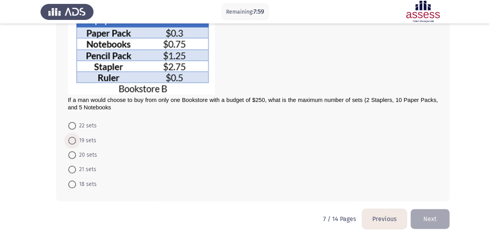
click at [85, 142] on span "19 sets" at bounding box center [86, 140] width 20 height 9
click at [76, 142] on input "19 sets" at bounding box center [72, 141] width 8 height 8
radio input "true"
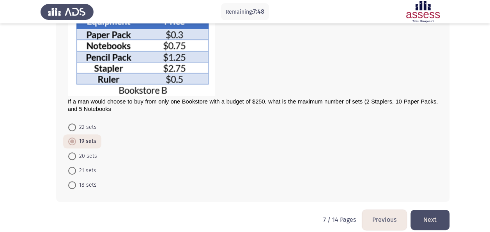
scroll to position [150, 0]
click at [90, 169] on span "21 sets" at bounding box center [86, 170] width 20 height 9
click at [76, 169] on input "21 sets" at bounding box center [72, 171] width 8 height 8
radio input "true"
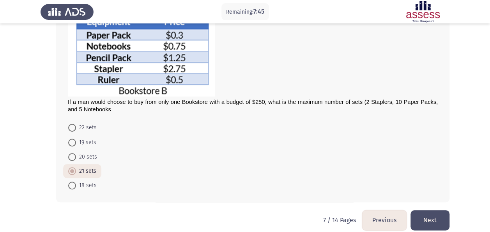
click at [434, 226] on button "Next" at bounding box center [430, 220] width 39 height 20
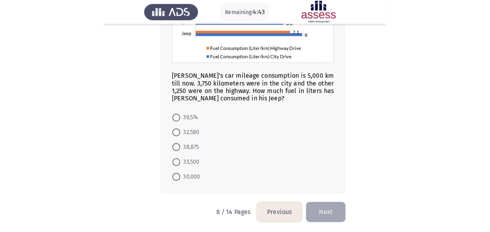
scroll to position [128, 0]
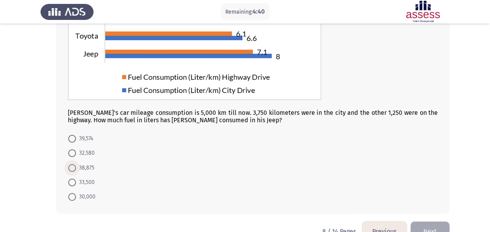
click at [86, 166] on span "38,875" at bounding box center [85, 167] width 18 height 9
click at [76, 166] on input "38,875" at bounding box center [72, 168] width 8 height 8
radio input "true"
click at [440, 223] on button "Next" at bounding box center [430, 231] width 39 height 20
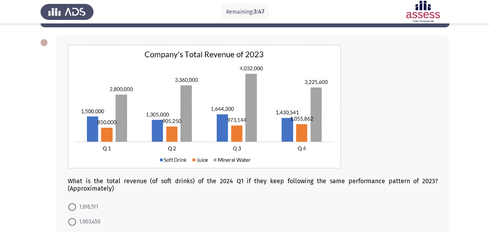
scroll to position [30, 0]
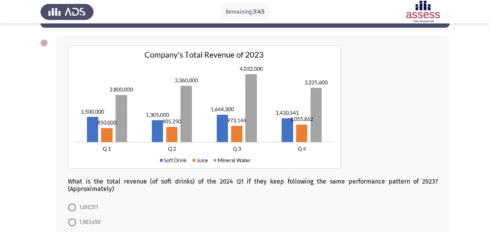
click at [417, 126] on div at bounding box center [253, 107] width 370 height 125
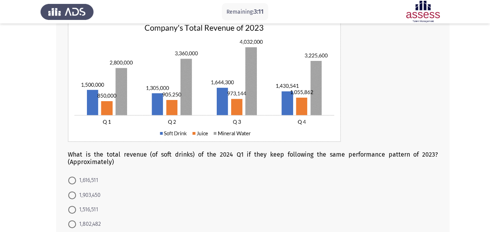
scroll to position [57, 0]
click at [91, 209] on span "1,516,511" at bounding box center [87, 209] width 22 height 9
click at [76, 209] on input "1,516,511" at bounding box center [72, 210] width 8 height 8
radio input "true"
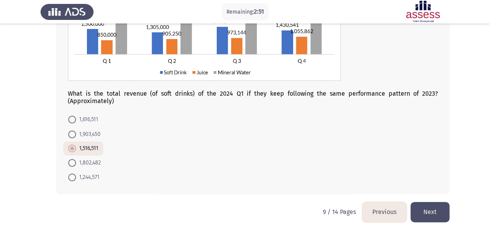
click at [433, 209] on button "Next" at bounding box center [430, 212] width 39 height 20
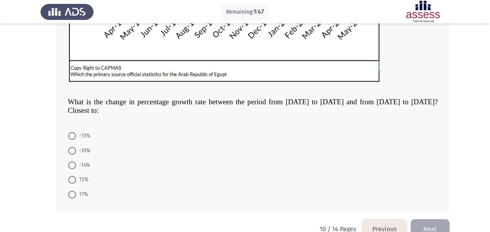
scroll to position [240, 0]
click at [84, 149] on span "-16%" at bounding box center [83, 149] width 14 height 9
click at [76, 149] on input "-16%" at bounding box center [72, 150] width 8 height 8
radio input "true"
click at [431, 225] on button "Next" at bounding box center [430, 228] width 39 height 20
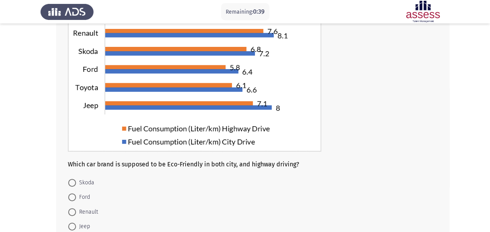
scroll to position [78, 0]
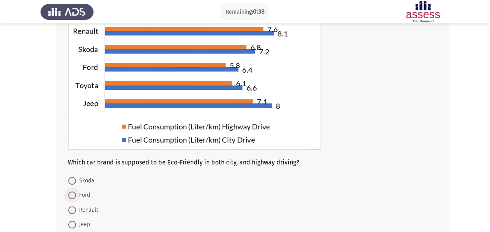
click at [72, 195] on span at bounding box center [72, 195] width 8 height 8
click at [72, 195] on input "Ford" at bounding box center [72, 195] width 8 height 8
radio input "true"
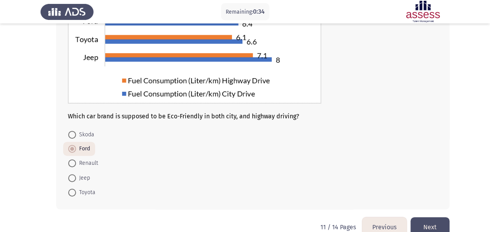
scroll to position [140, 0]
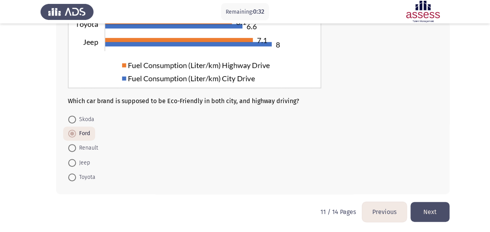
click at [430, 209] on button "Next" at bounding box center [430, 212] width 39 height 20
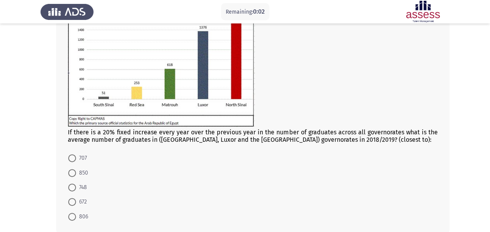
scroll to position [82, 0]
click at [83, 169] on span "850" at bounding box center [82, 172] width 12 height 9
click at [76, 169] on input "850" at bounding box center [72, 173] width 8 height 8
radio input "true"
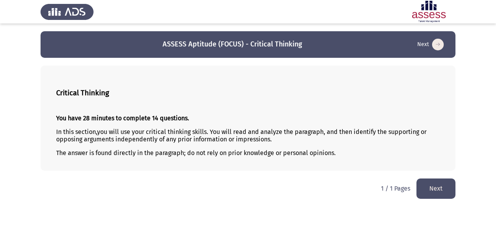
click at [447, 186] on button "Next" at bounding box center [436, 188] width 39 height 20
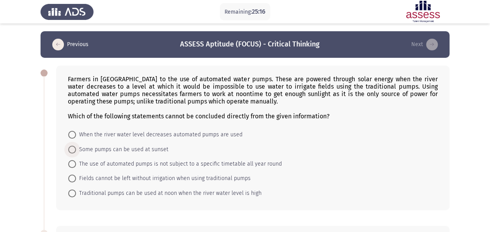
click at [88, 149] on span "Some pumps can be used at sunset" at bounding box center [122, 149] width 92 height 9
click at [76, 149] on input "Some pumps can be used at sunset" at bounding box center [72, 149] width 8 height 8
radio input "true"
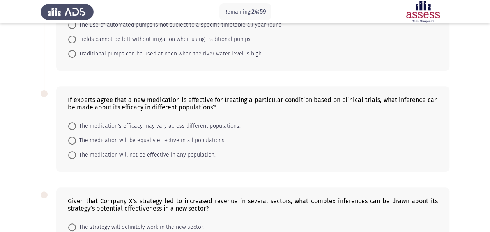
scroll to position [144, 0]
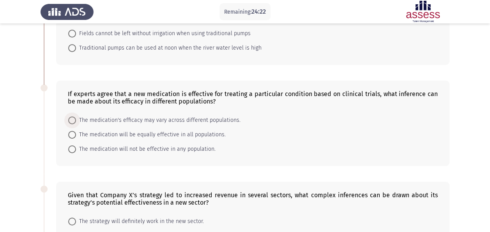
click at [188, 119] on span "The medication's efficacy may vary across different populations." at bounding box center [158, 119] width 165 height 9
click at [76, 119] on input "The medication's efficacy may vary across different populations." at bounding box center [72, 120] width 8 height 8
radio input "true"
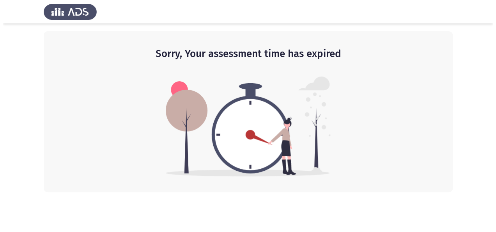
scroll to position [0, 0]
